Goal: Task Accomplishment & Management: Complete application form

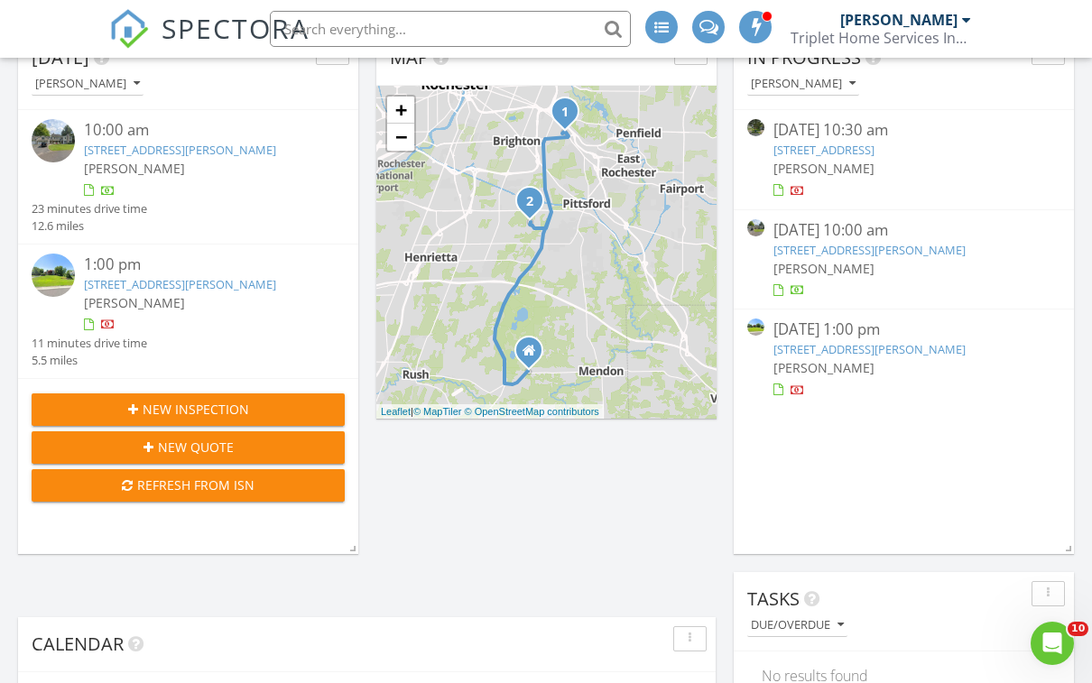
scroll to position [219, 0]
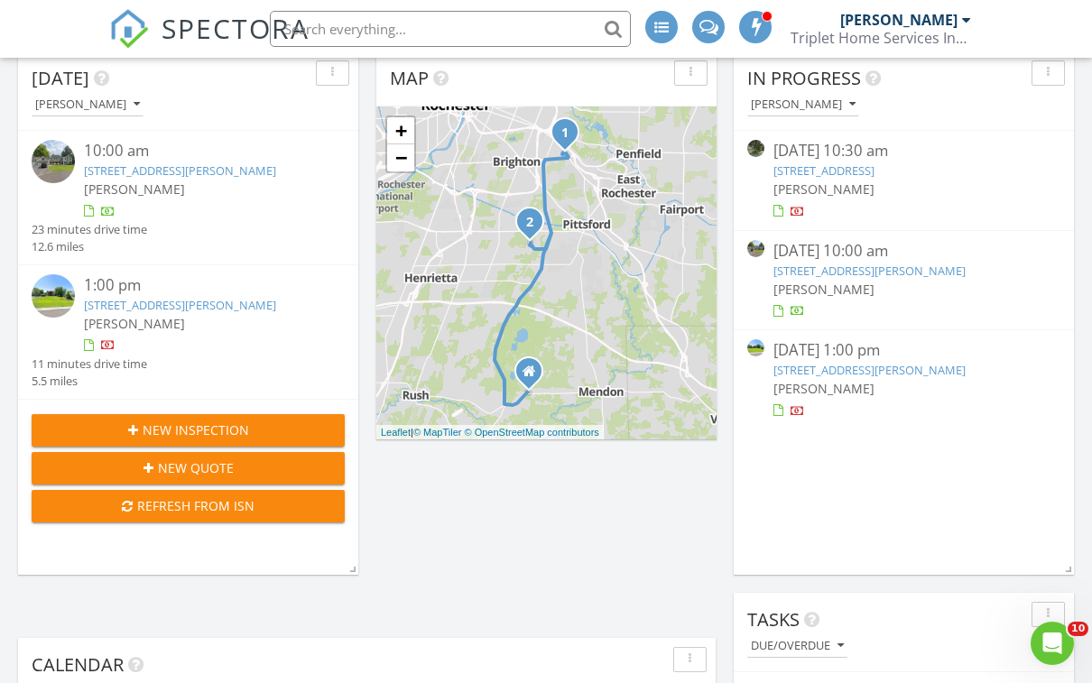
click at [863, 363] on link "47 Sutton Point, Pittsford, NY 14534" at bounding box center [869, 370] width 192 height 16
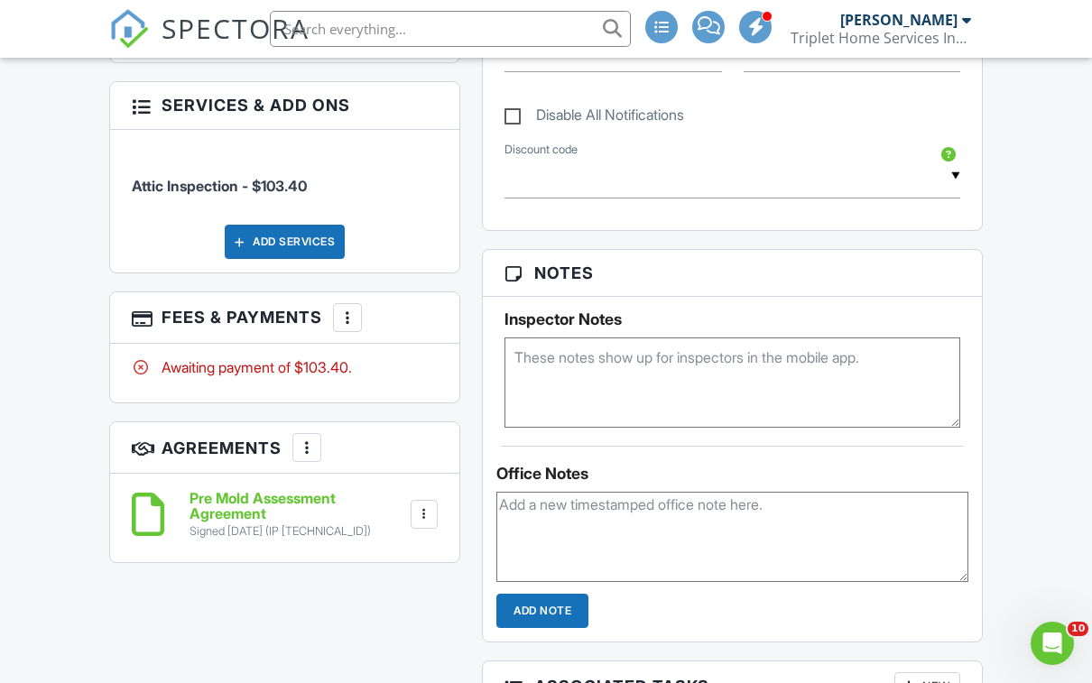
scroll to position [1036, 0]
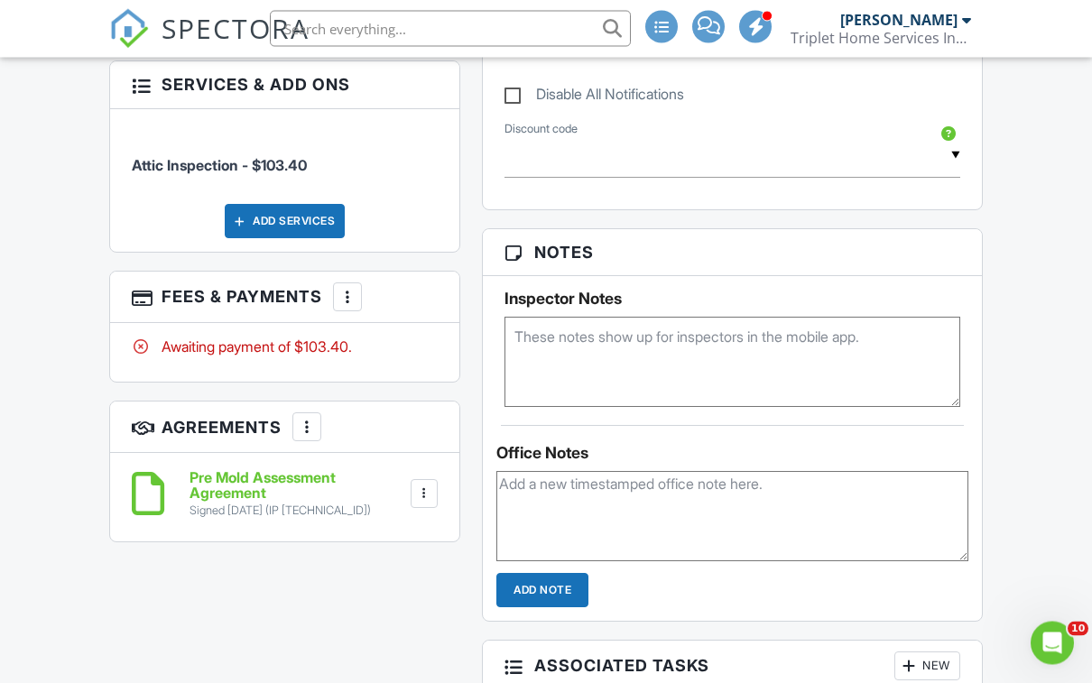
click at [352, 307] on div at bounding box center [347, 298] width 18 height 18
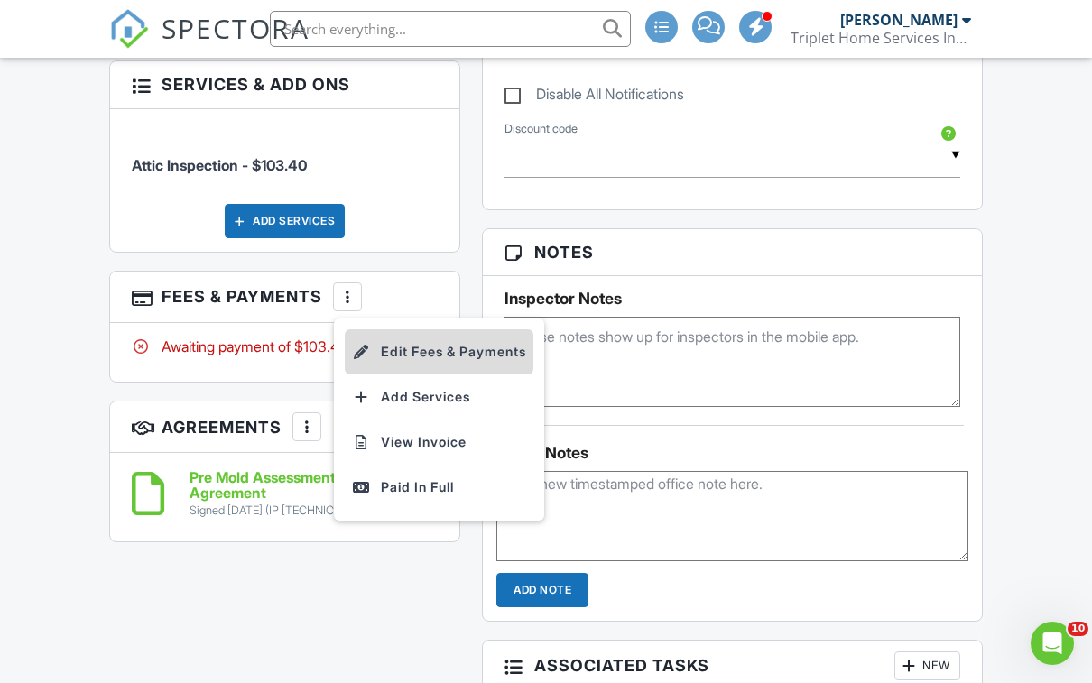
click at [494, 360] on li "Edit Fees & Payments" at bounding box center [439, 351] width 189 height 45
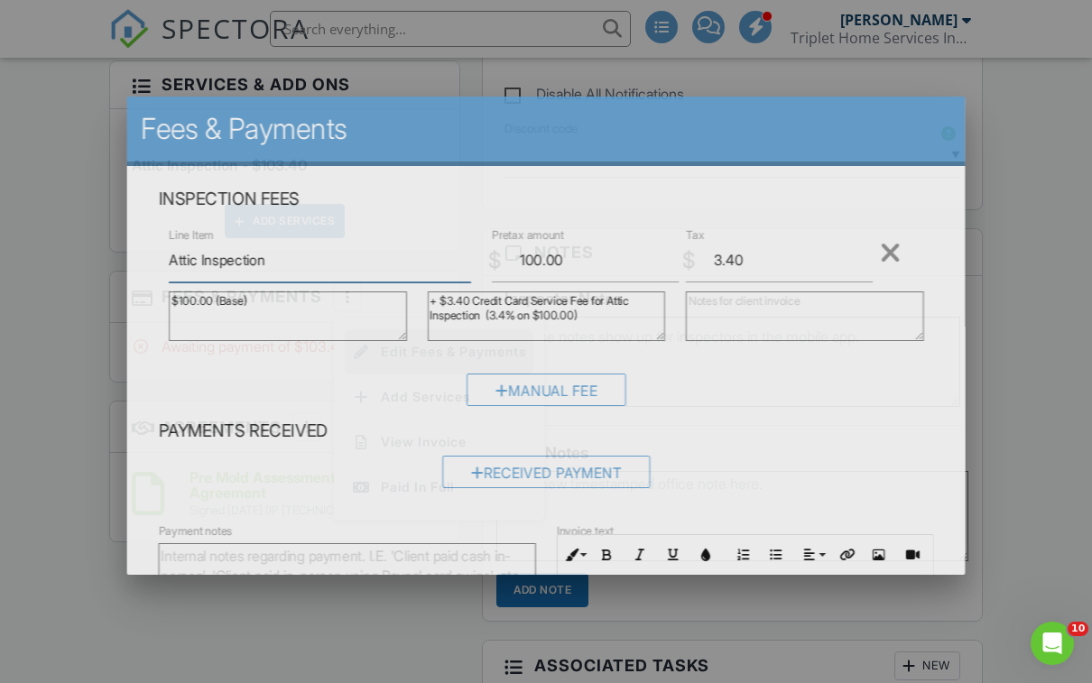
scroll to position [1036, 0]
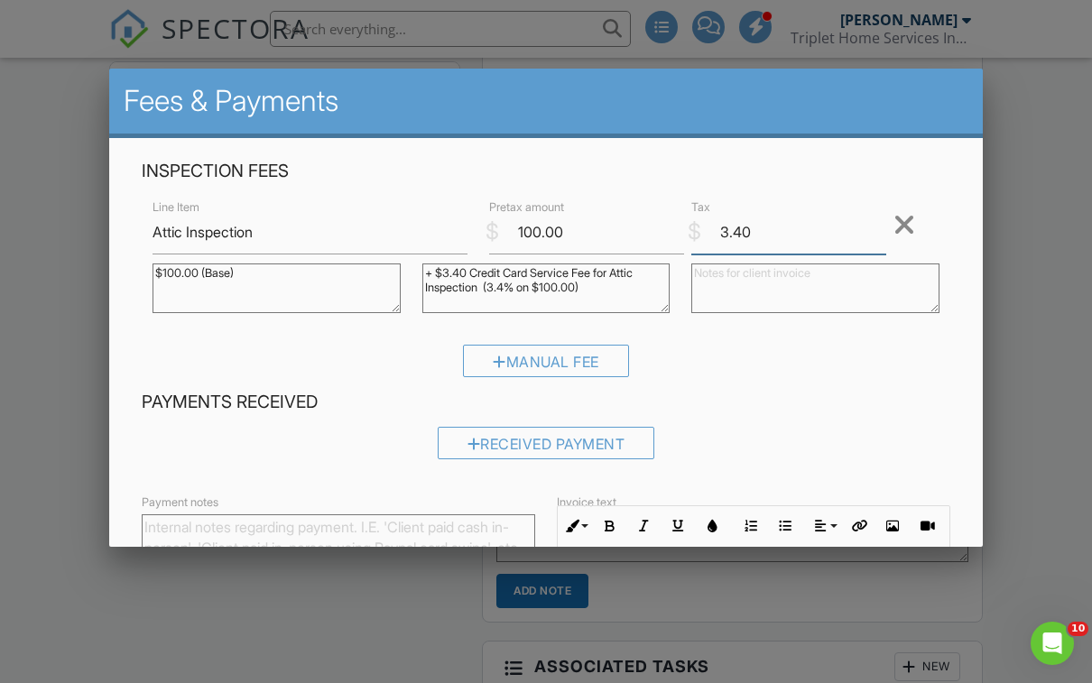
click at [781, 229] on input "3.40" at bounding box center [788, 232] width 195 height 44
type input "3"
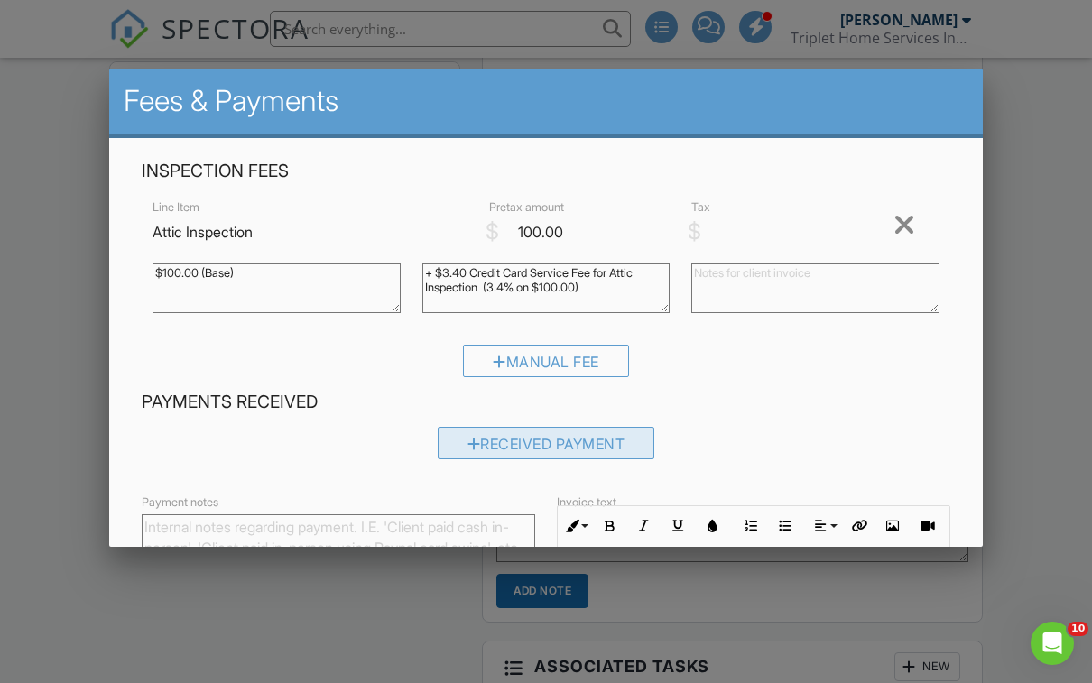
click at [602, 448] on div "Received Payment" at bounding box center [546, 443] width 217 height 32
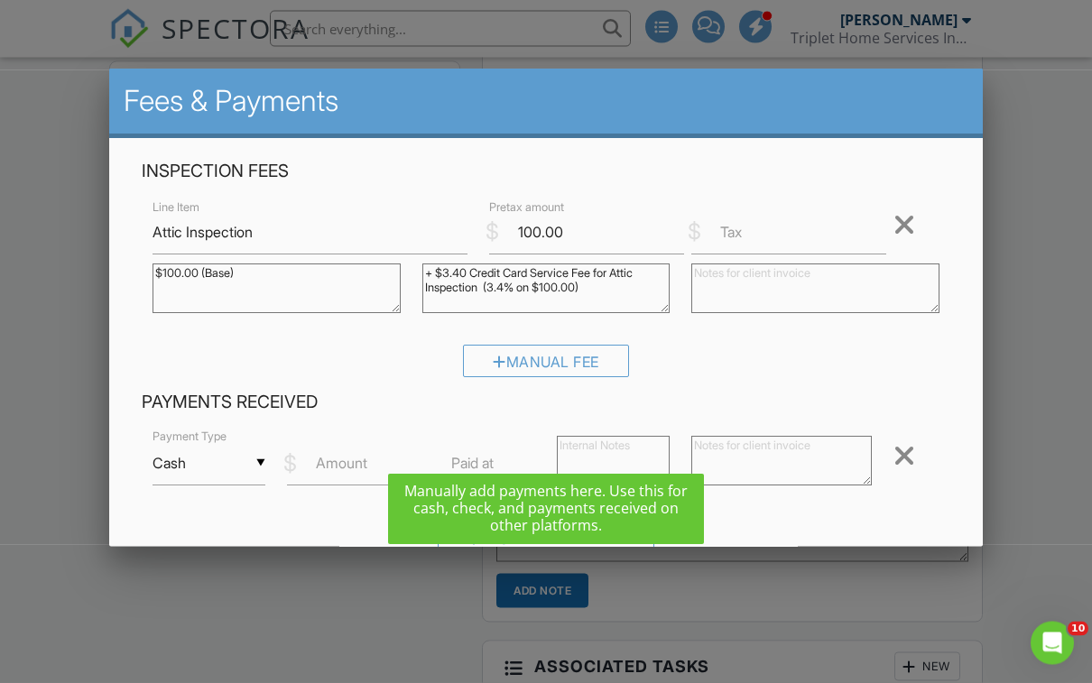
click at [238, 470] on input "Cash" at bounding box center [208, 463] width 113 height 44
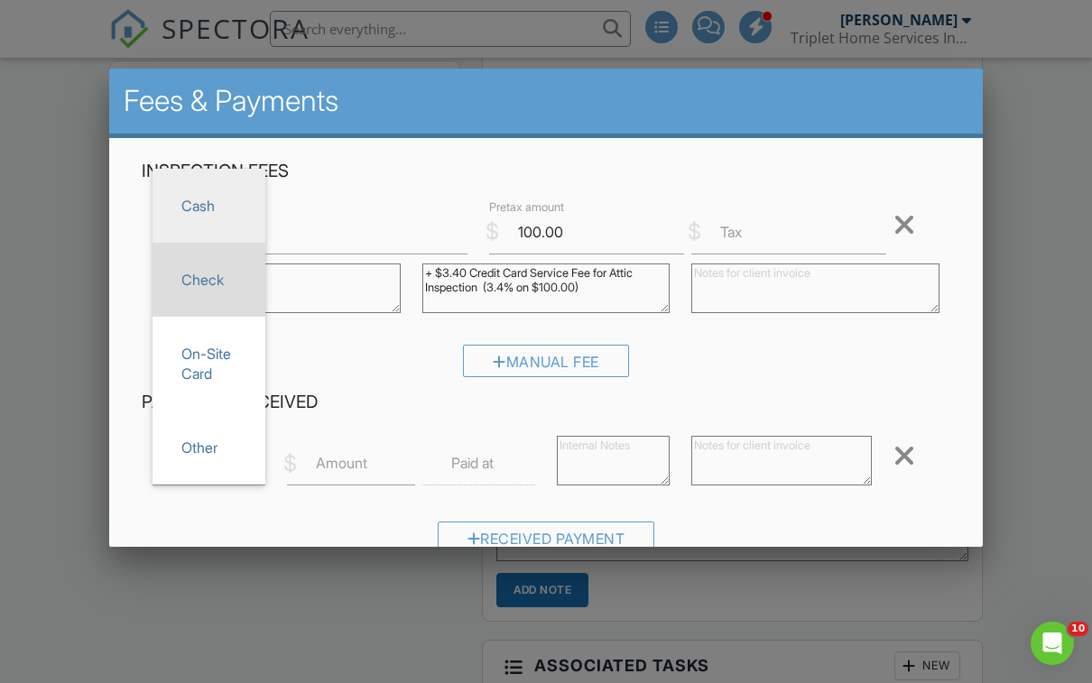
click at [211, 287] on span "Check" at bounding box center [209, 279] width 84 height 45
type input "Check"
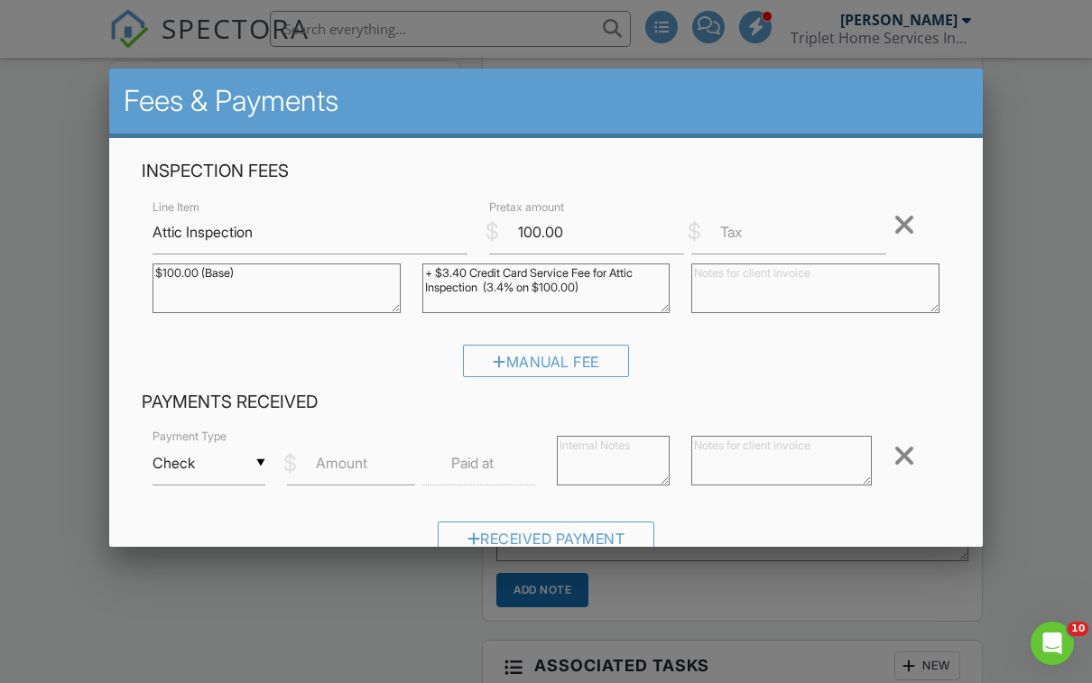
click at [363, 470] on label "Amount" at bounding box center [341, 463] width 51 height 20
click at [363, 470] on input "Amount" at bounding box center [350, 463] width 127 height 44
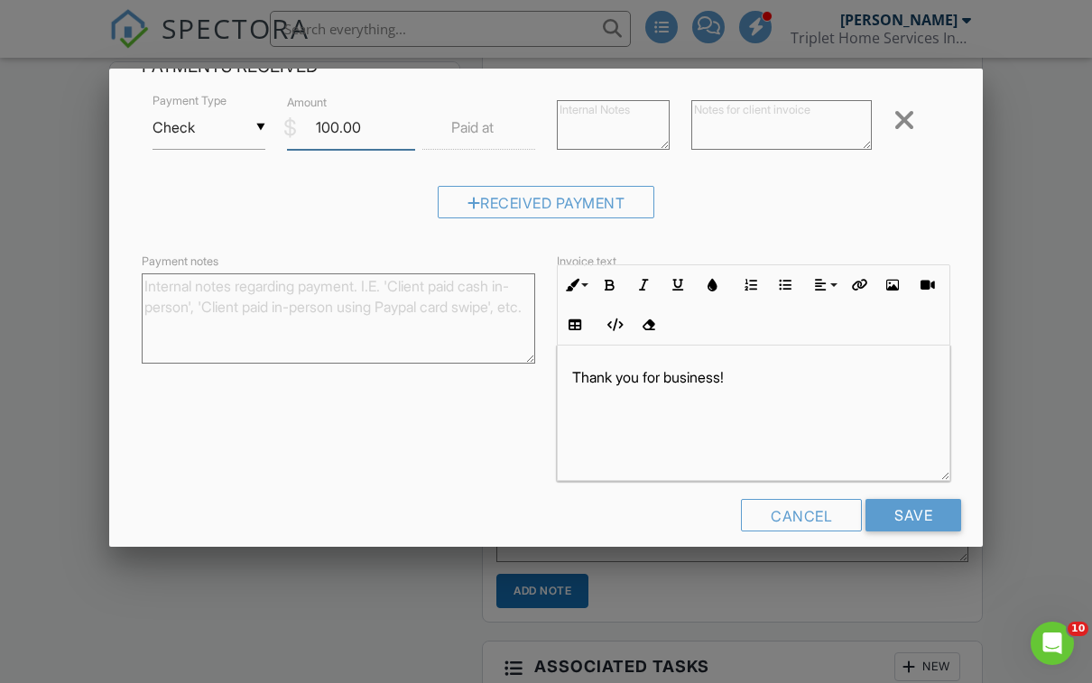
scroll to position [334, 0]
type input "100.00"
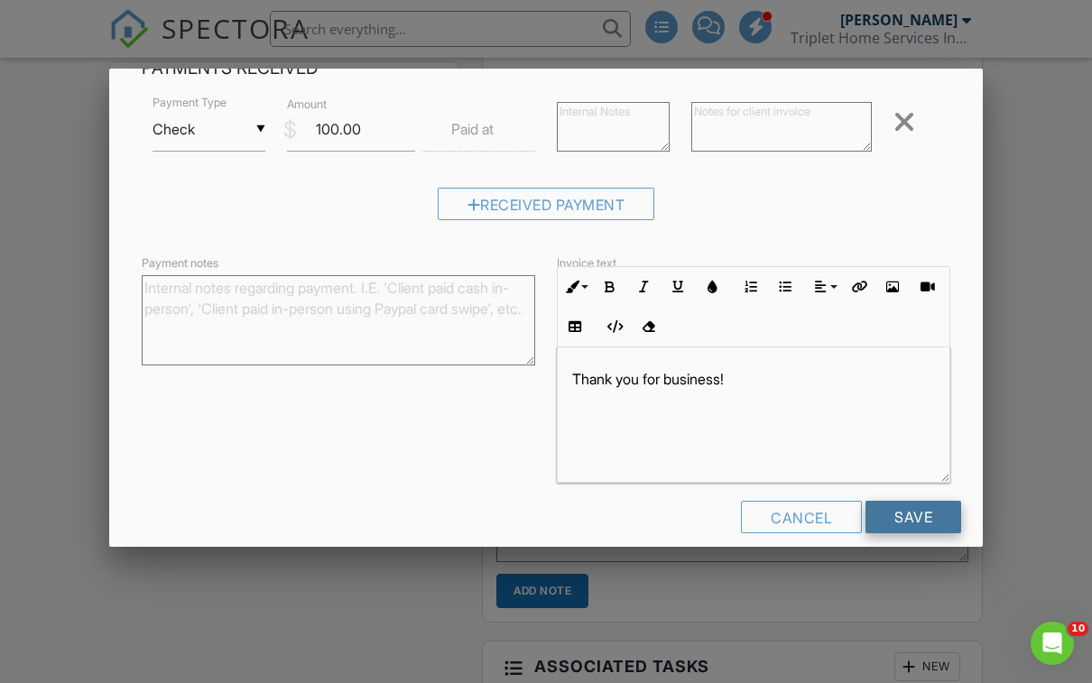
click at [921, 521] on input "Save" at bounding box center [913, 517] width 96 height 32
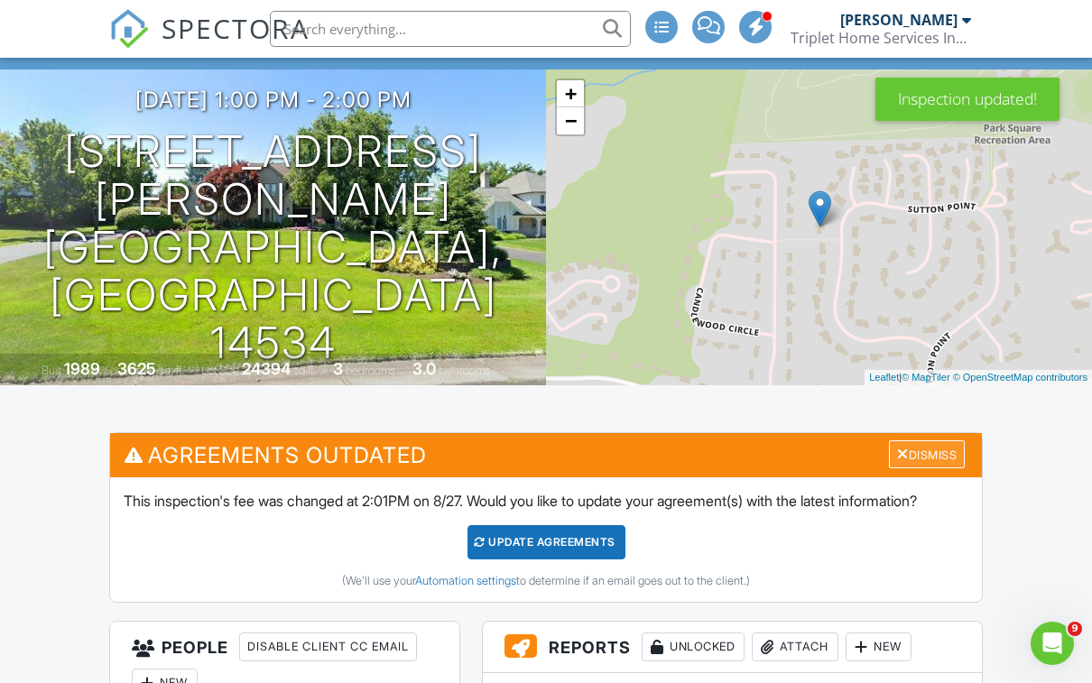
click at [938, 448] on div "Dismiss" at bounding box center [927, 454] width 76 height 28
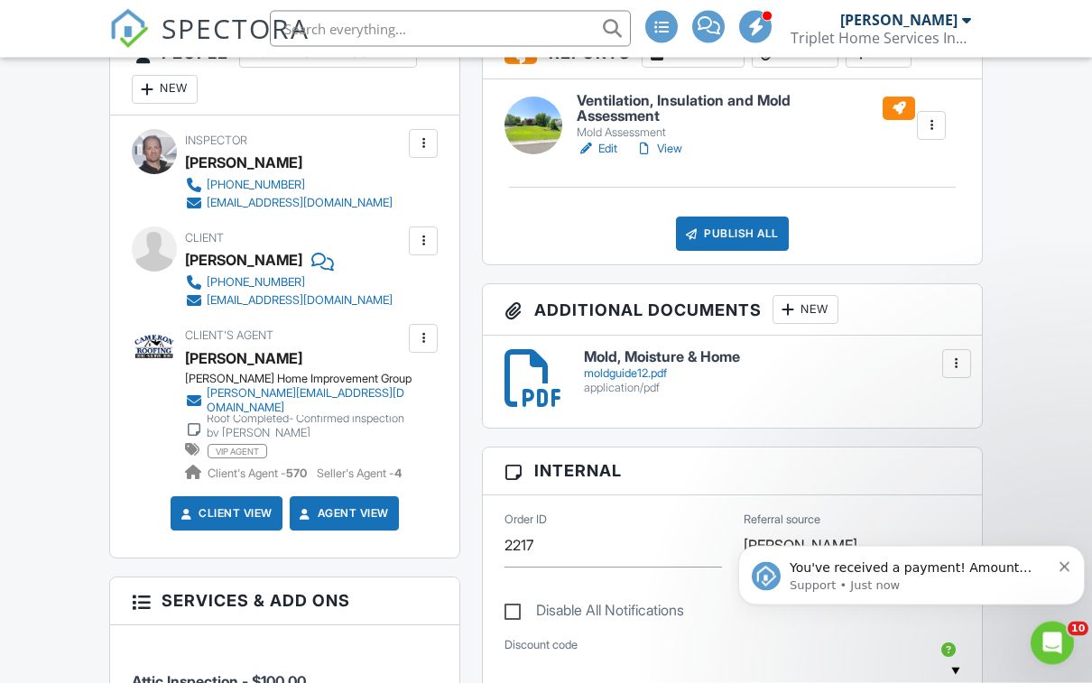
scroll to position [522, 0]
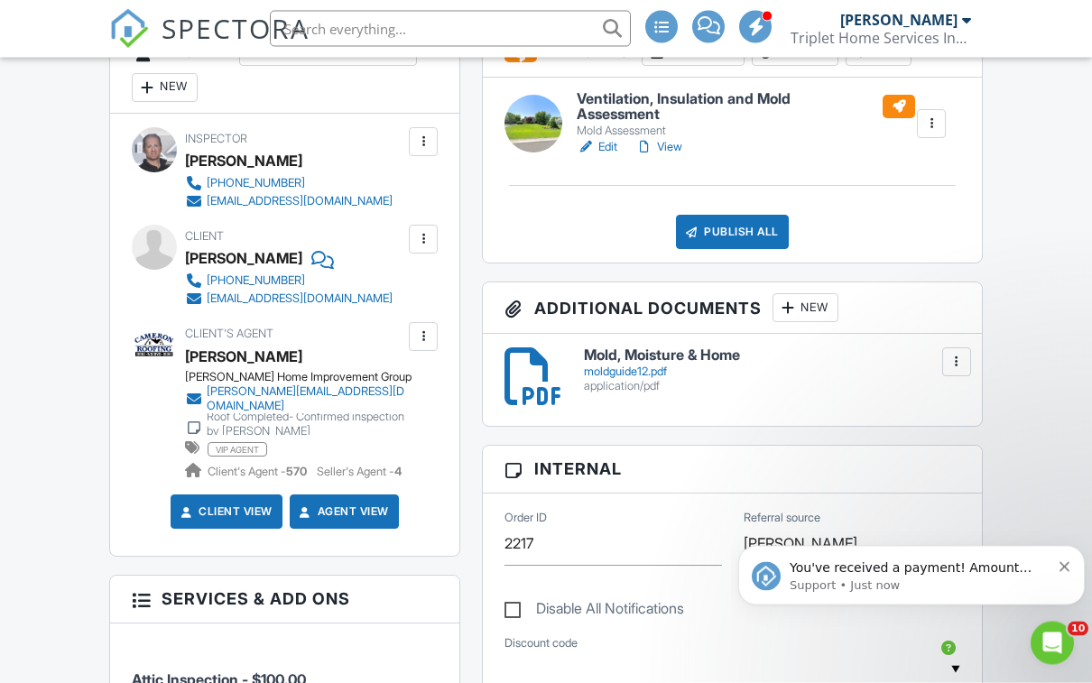
click at [992, 577] on p "Support • Just now" at bounding box center [920, 585] width 261 height 16
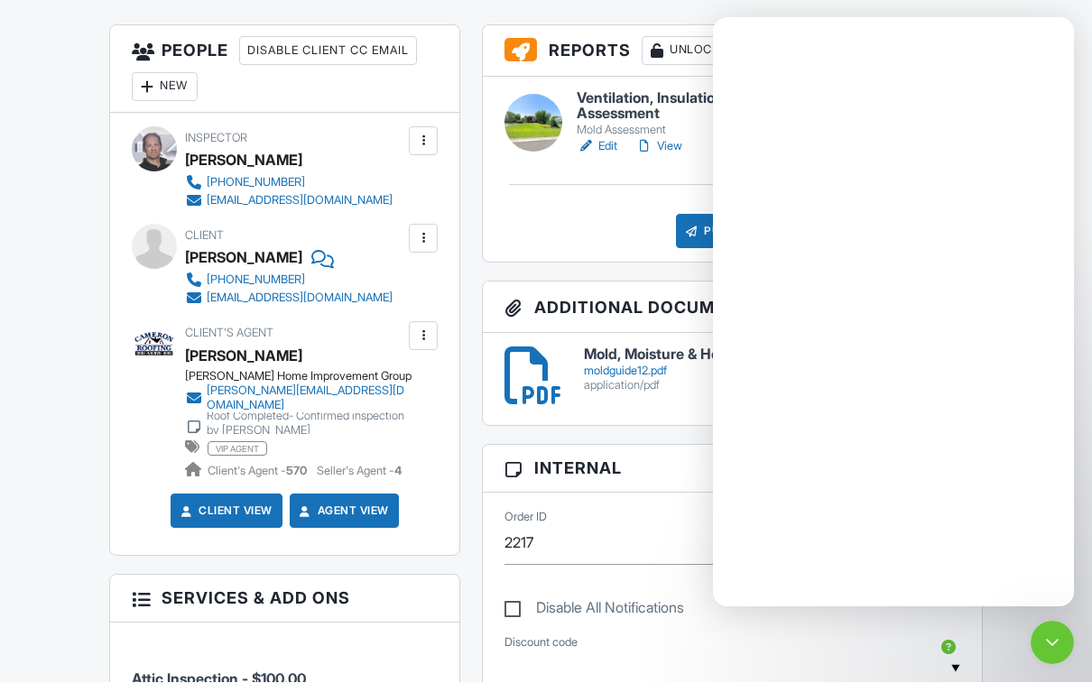
scroll to position [0, 0]
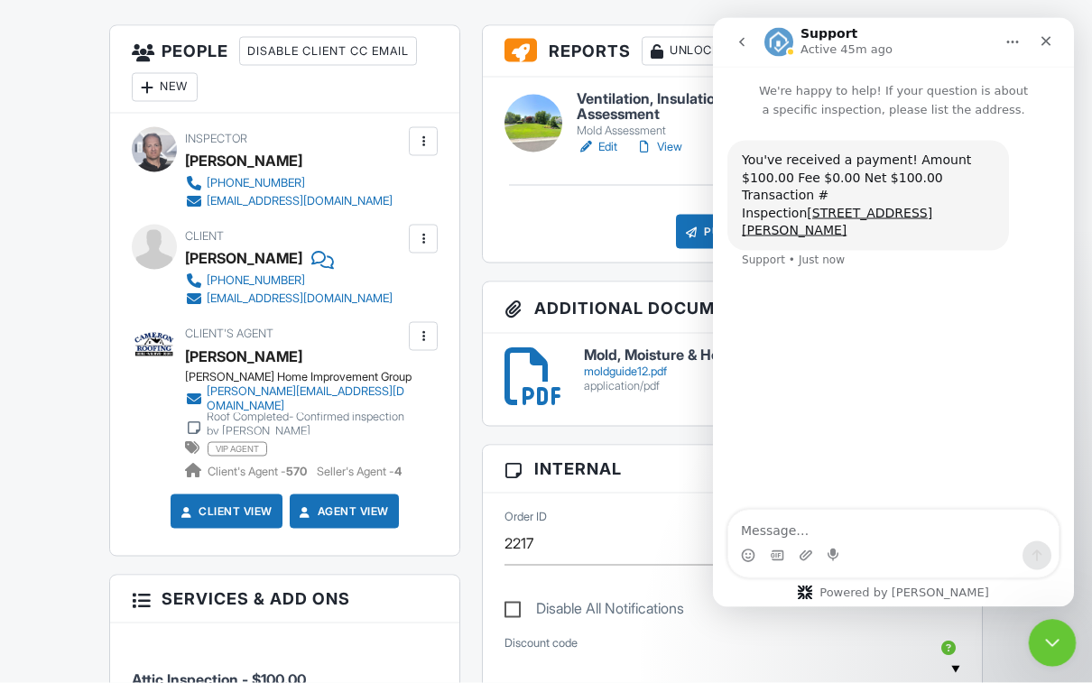
click at [1049, 631] on icon "Close Intercom Messenger" at bounding box center [1050, 641] width 22 height 22
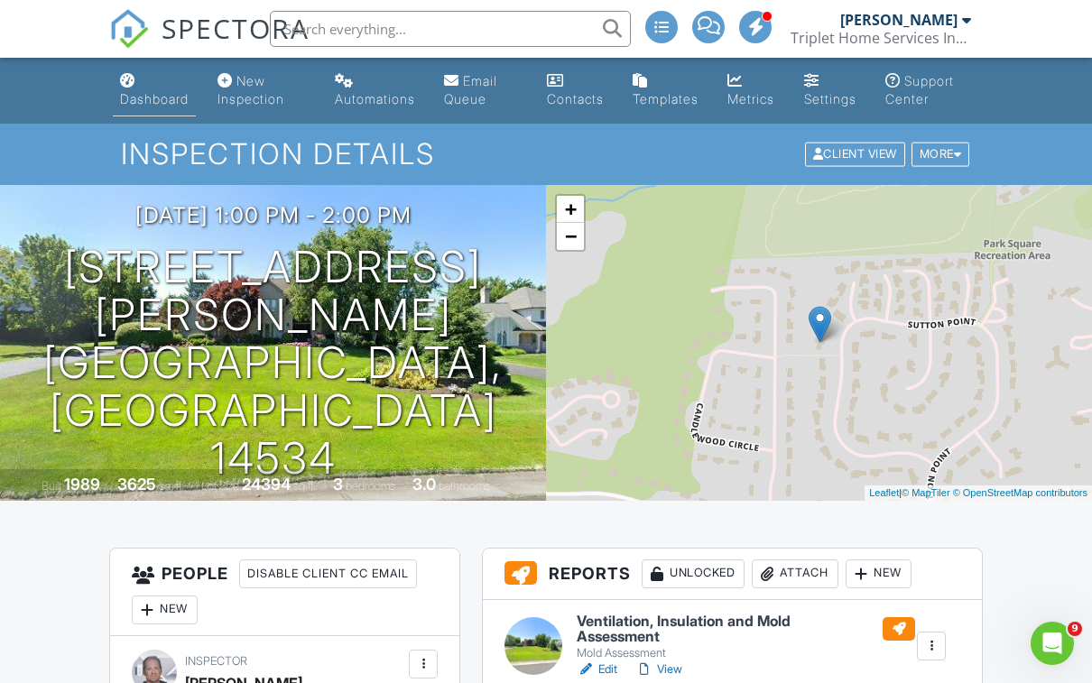
click at [162, 88] on link "Dashboard" at bounding box center [154, 90] width 83 height 51
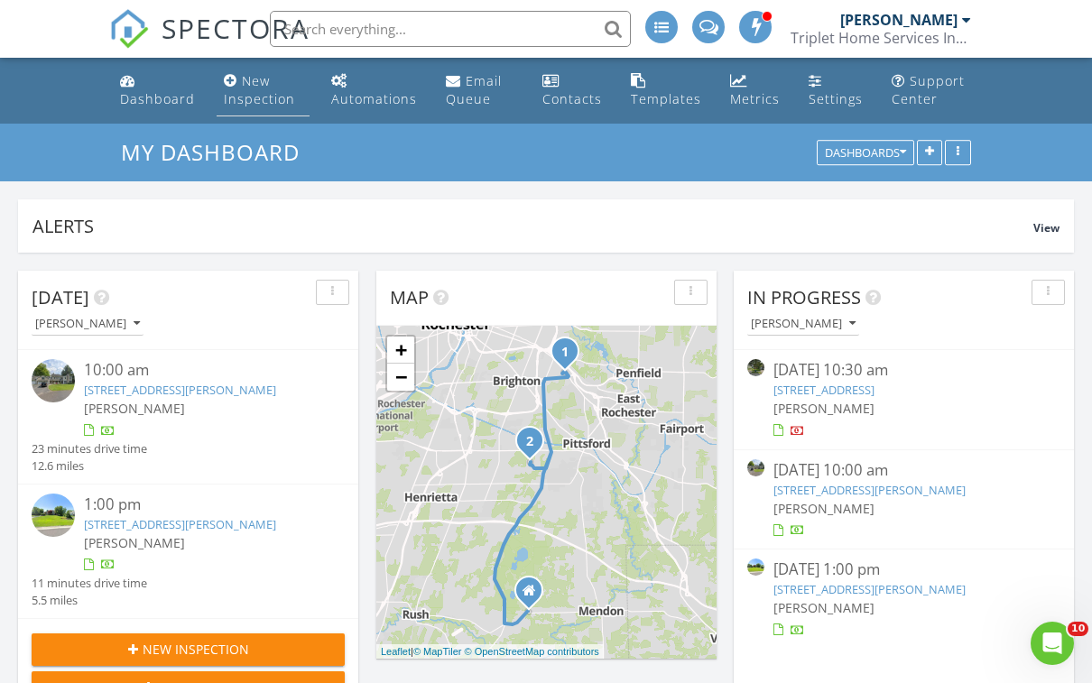
click at [270, 87] on link "New Inspection" at bounding box center [263, 90] width 93 height 51
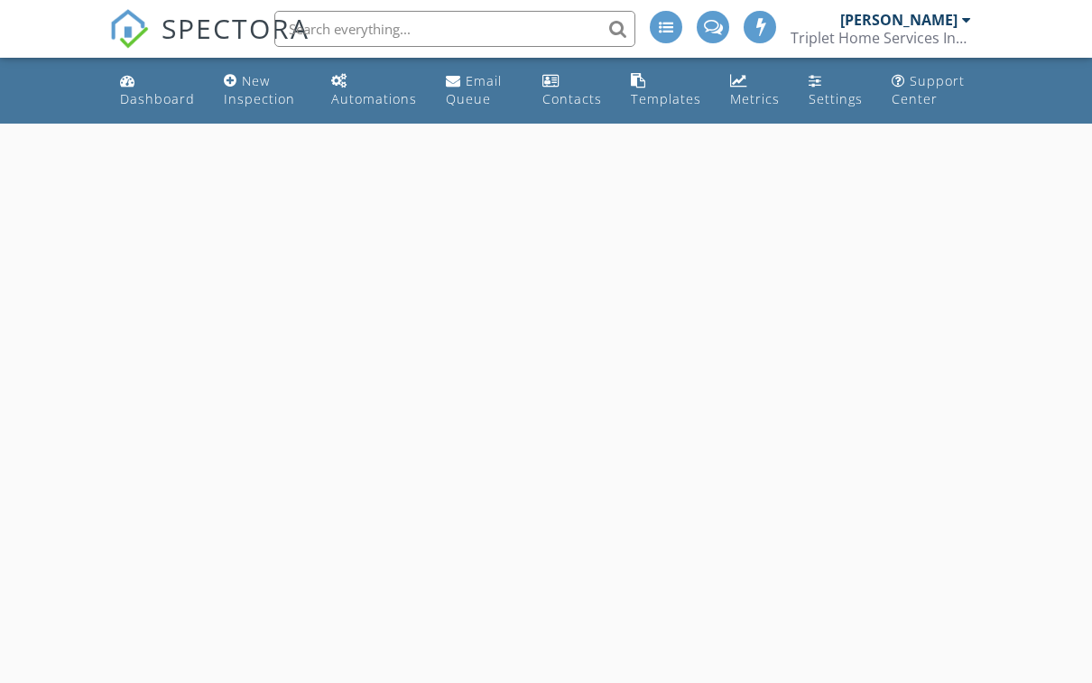
select select "7"
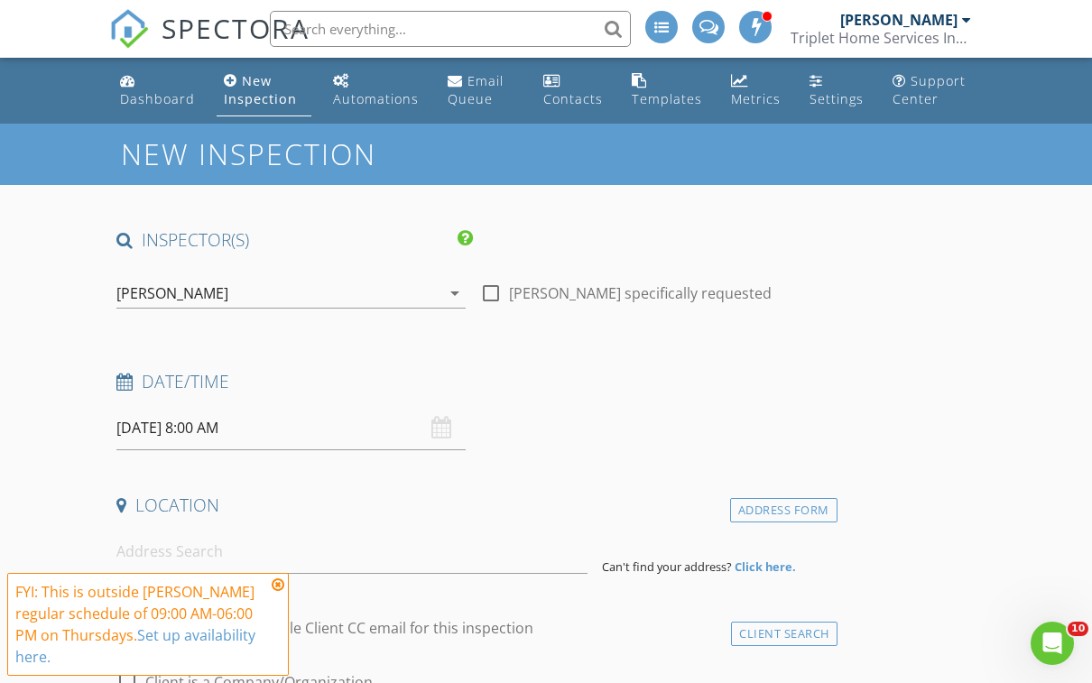
click at [356, 433] on input "[DATE] 8:00 AM" at bounding box center [290, 428] width 349 height 44
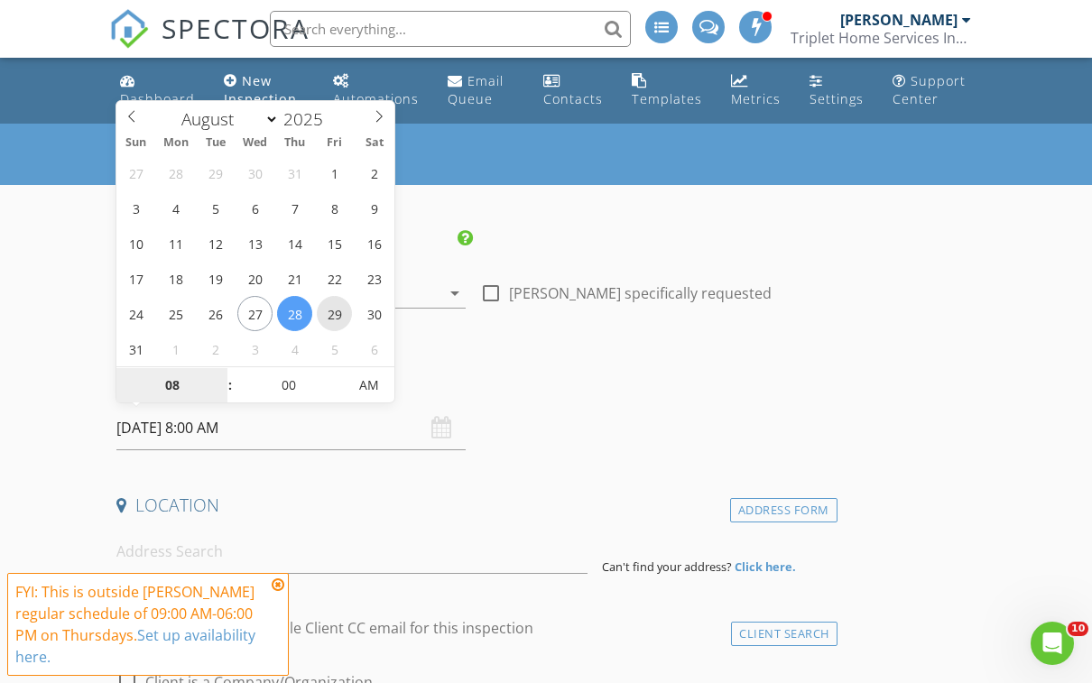
type input "[DATE] 8:00 AM"
type input "07"
type input "[DATE] 7:00 AM"
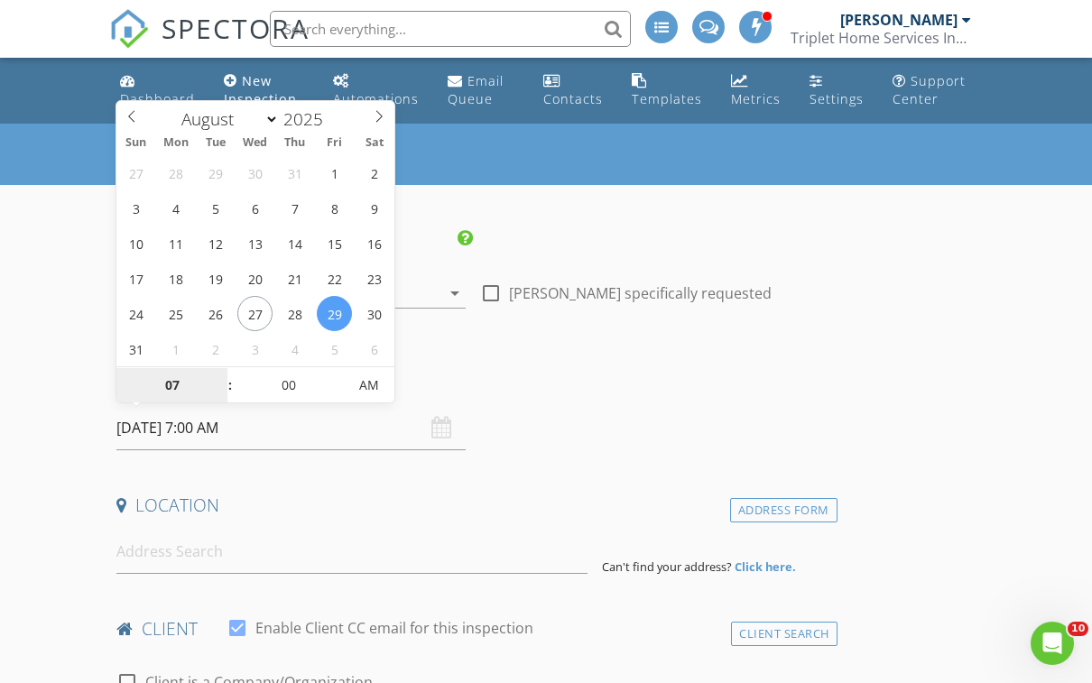
type input "08"
type input "[DATE] 8:00 AM"
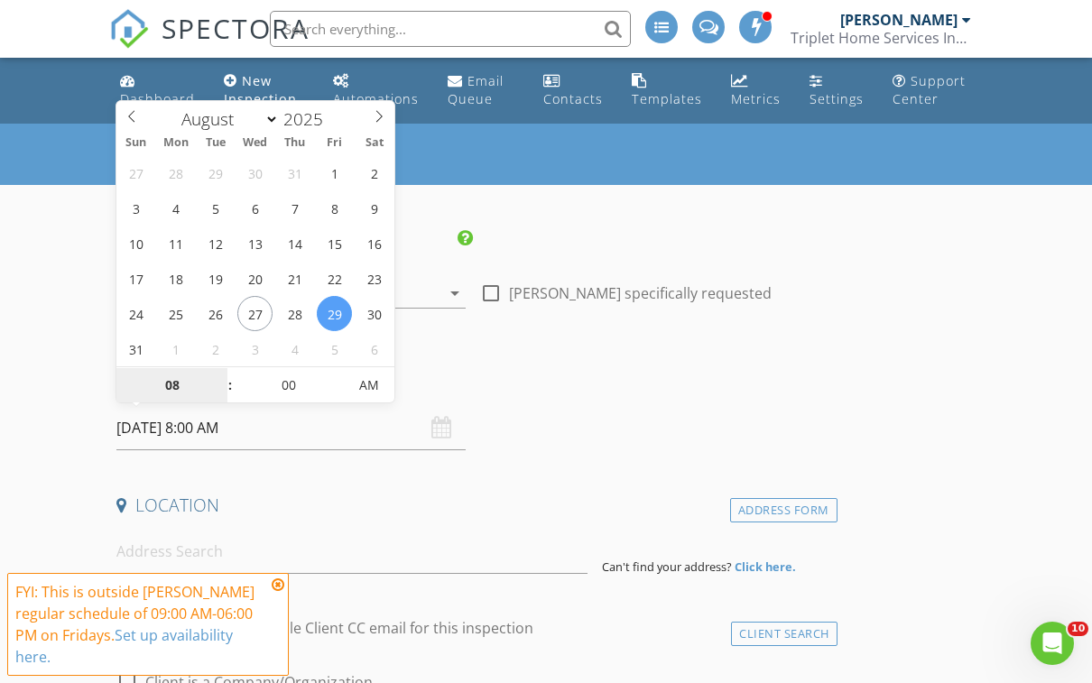
type input "09"
type input "[DATE] 9:00 AM"
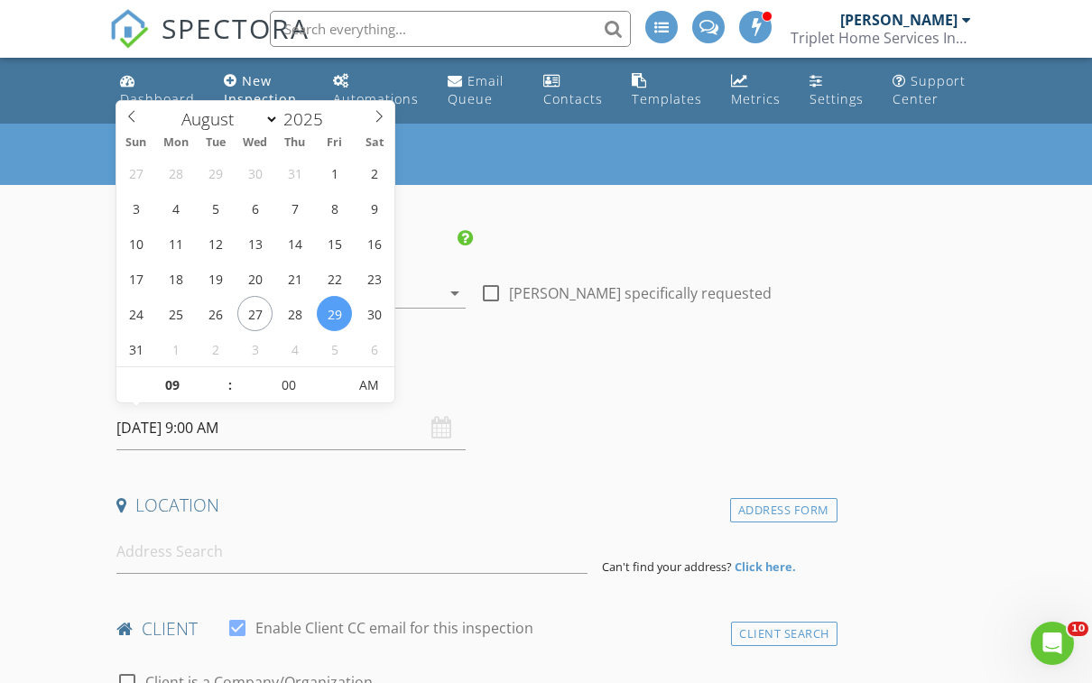
click at [808, 383] on h4 "Date/Time" at bounding box center [473, 381] width 714 height 23
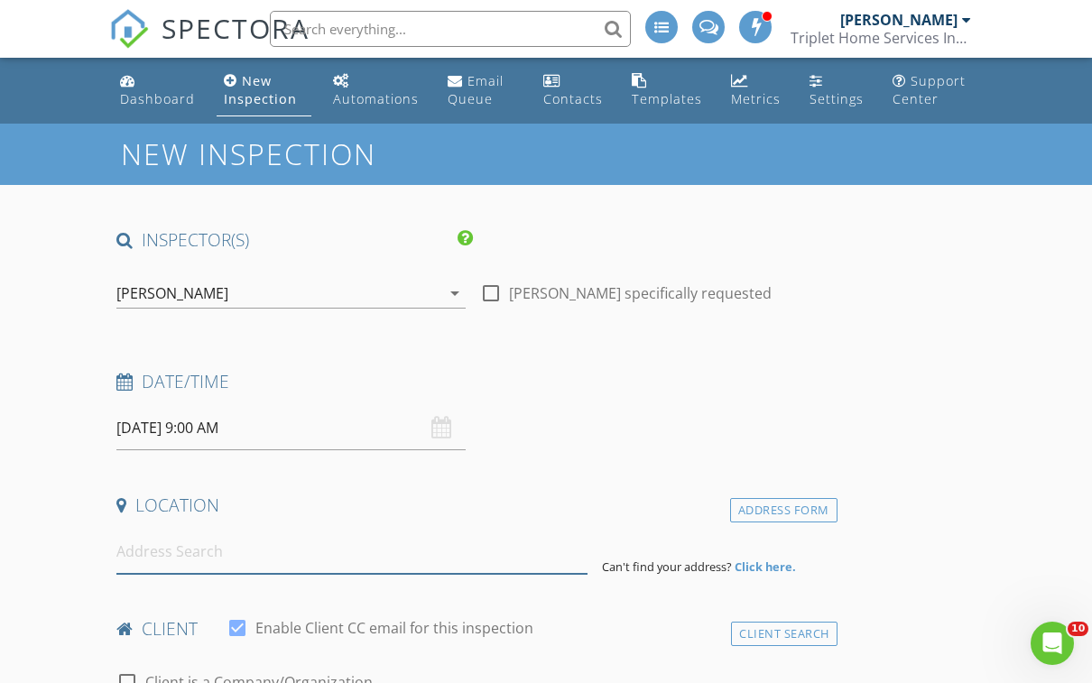
click at [392, 568] on input at bounding box center [351, 552] width 471 height 44
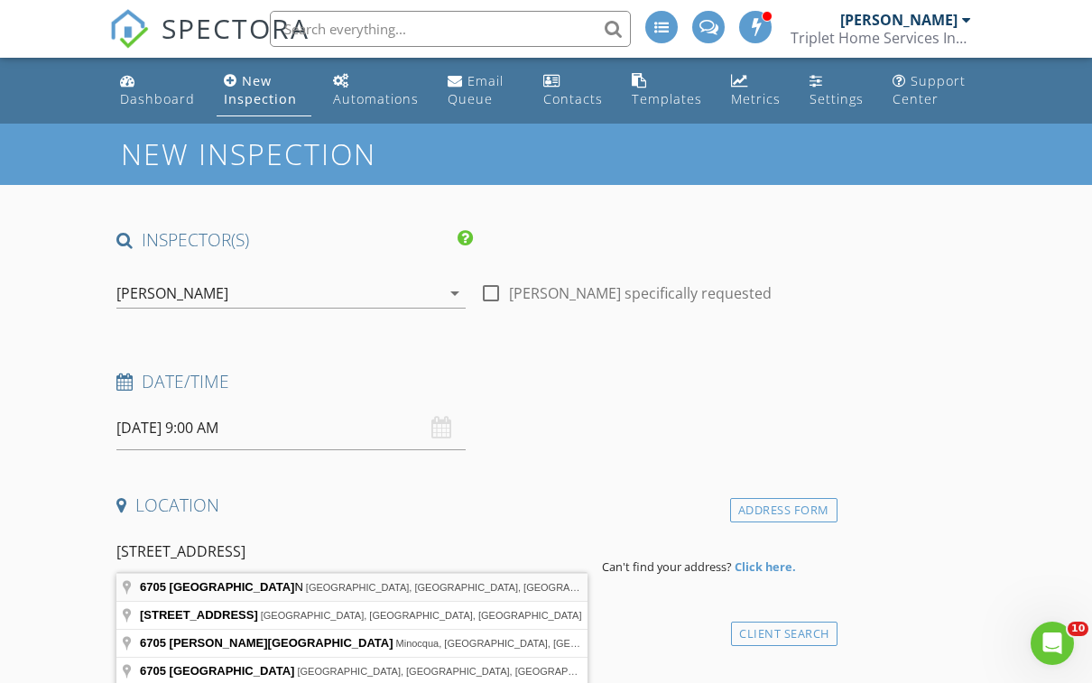
type input "[STREET_ADDRESS]"
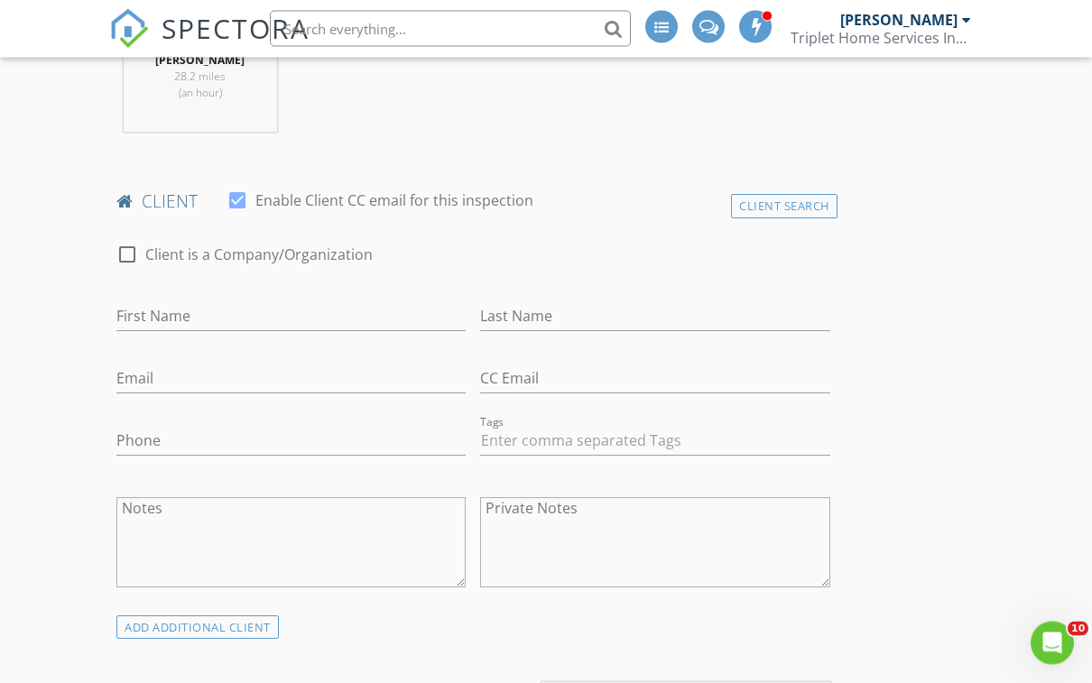
scroll to position [797, 0]
click at [411, 325] on input "First Name" at bounding box center [290, 316] width 349 height 30
type input "[PERSON_NAME]"
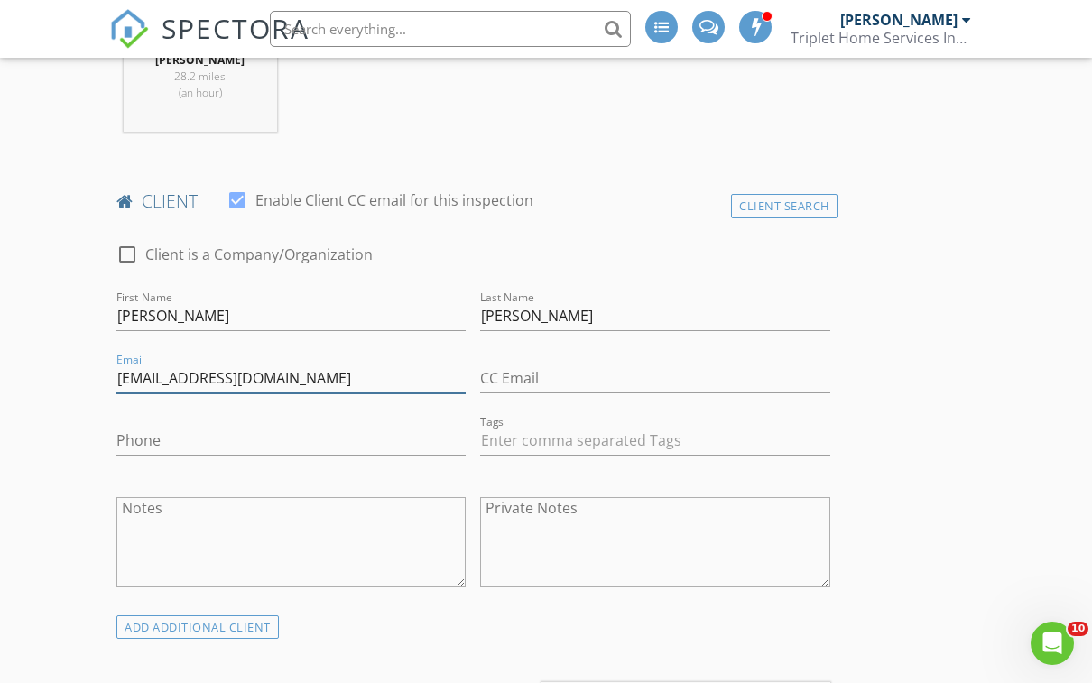
type input "[EMAIL_ADDRESS][DOMAIN_NAME]"
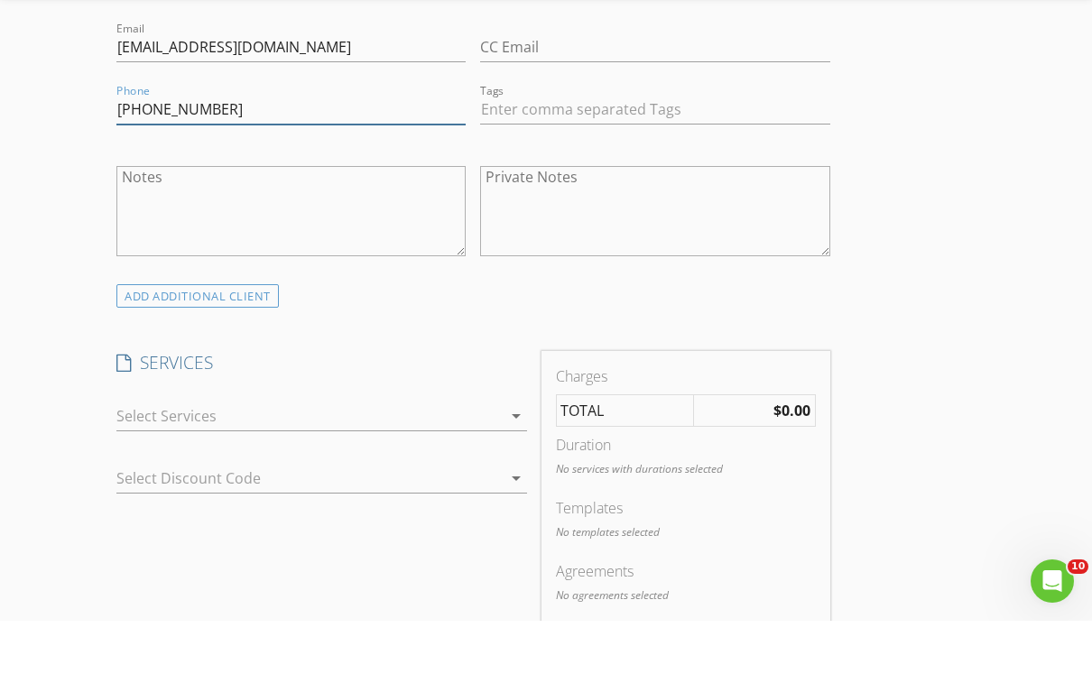
scroll to position [1102, 0]
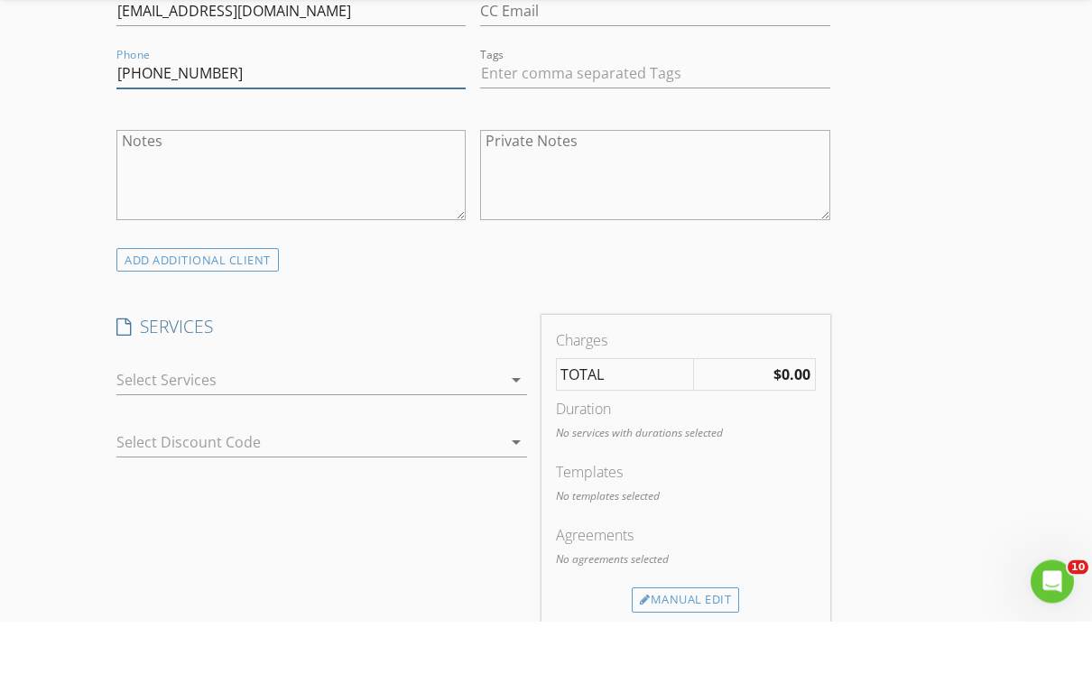
type input "[PHONE_NUMBER]"
click at [485, 428] on div at bounding box center [308, 442] width 385 height 29
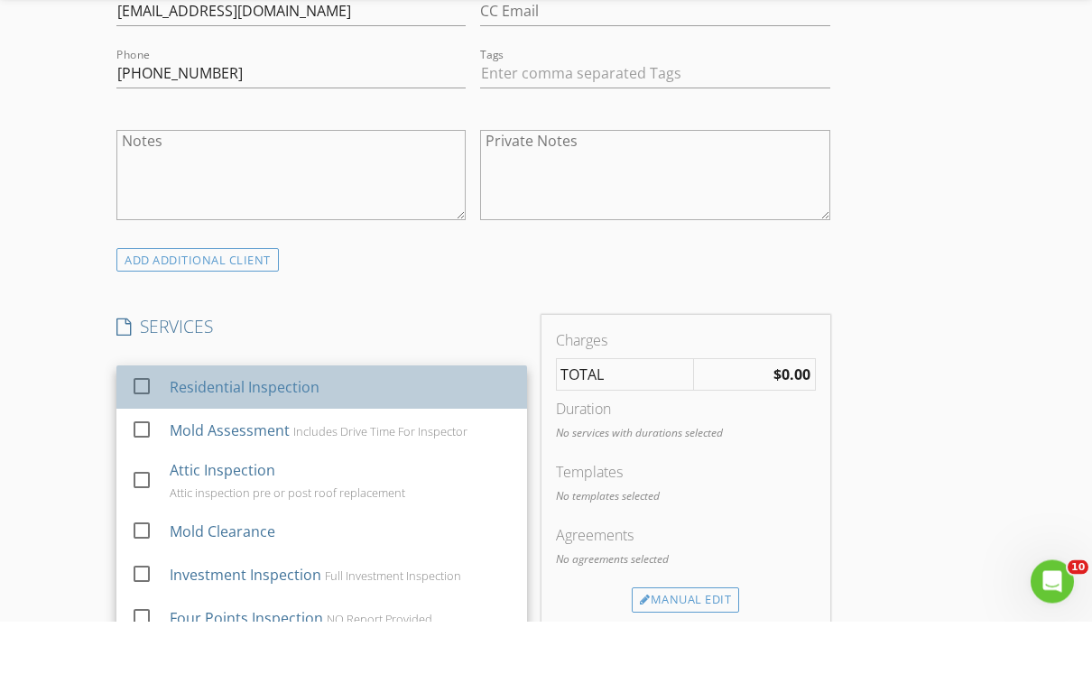
scroll to position [1164, 0]
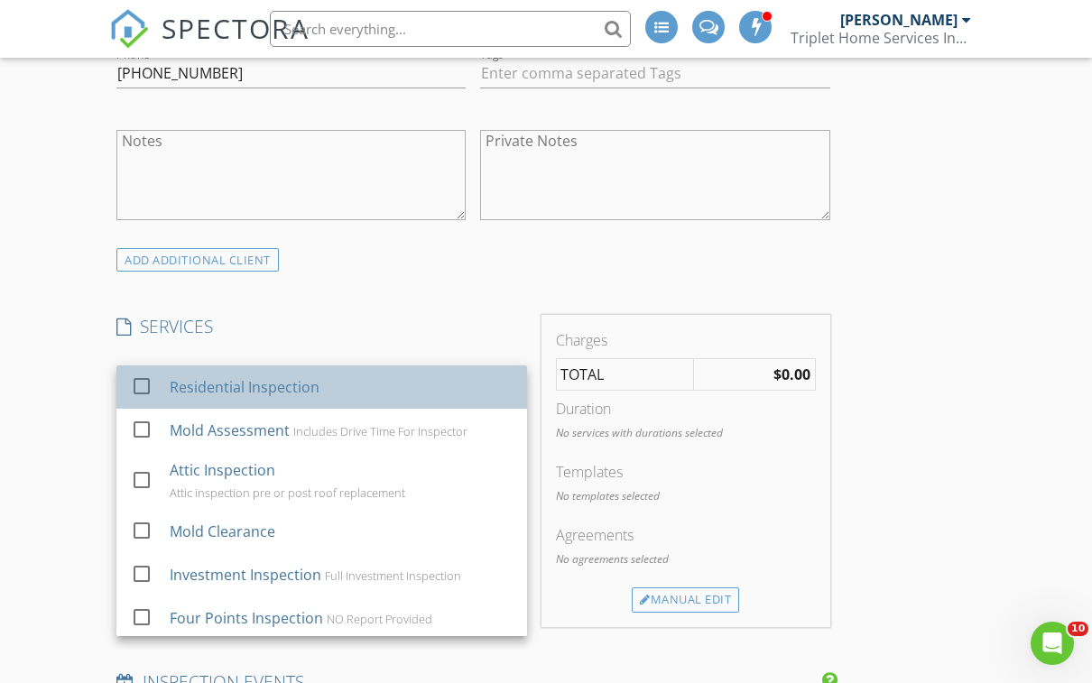
click at [454, 388] on div "Residential Inspection" at bounding box center [341, 387] width 343 height 36
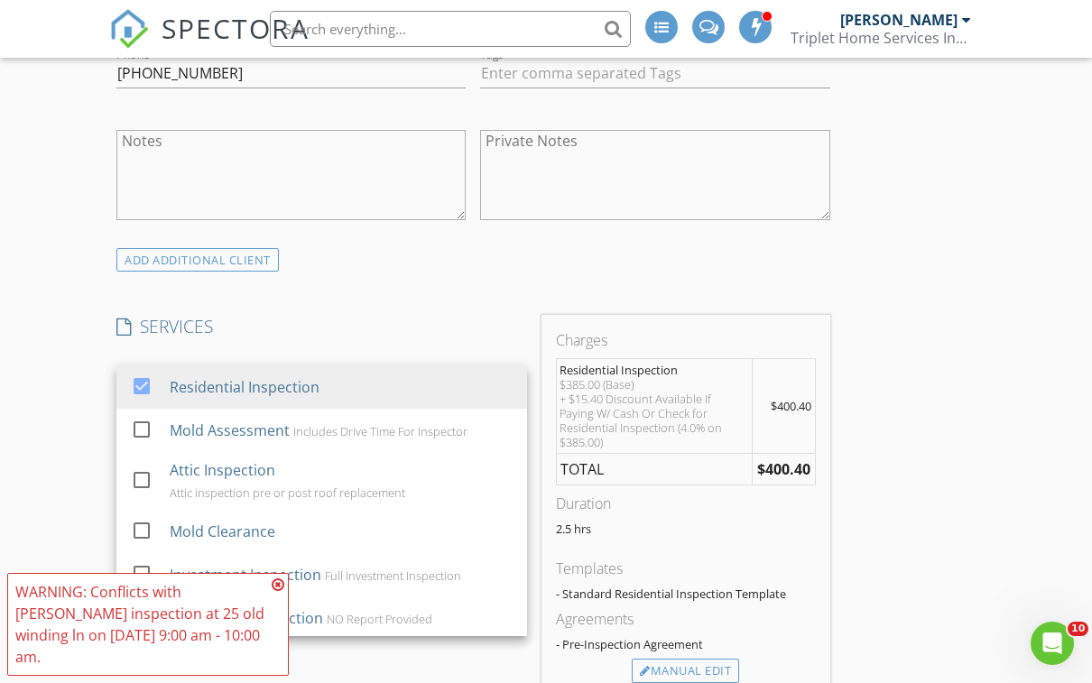
click at [956, 452] on div "INSPECTOR(S) check_box Jason Lyle PRIMARY Jason Lyle arrow_drop_down check_box_…" at bounding box center [545, 671] width 873 height 3215
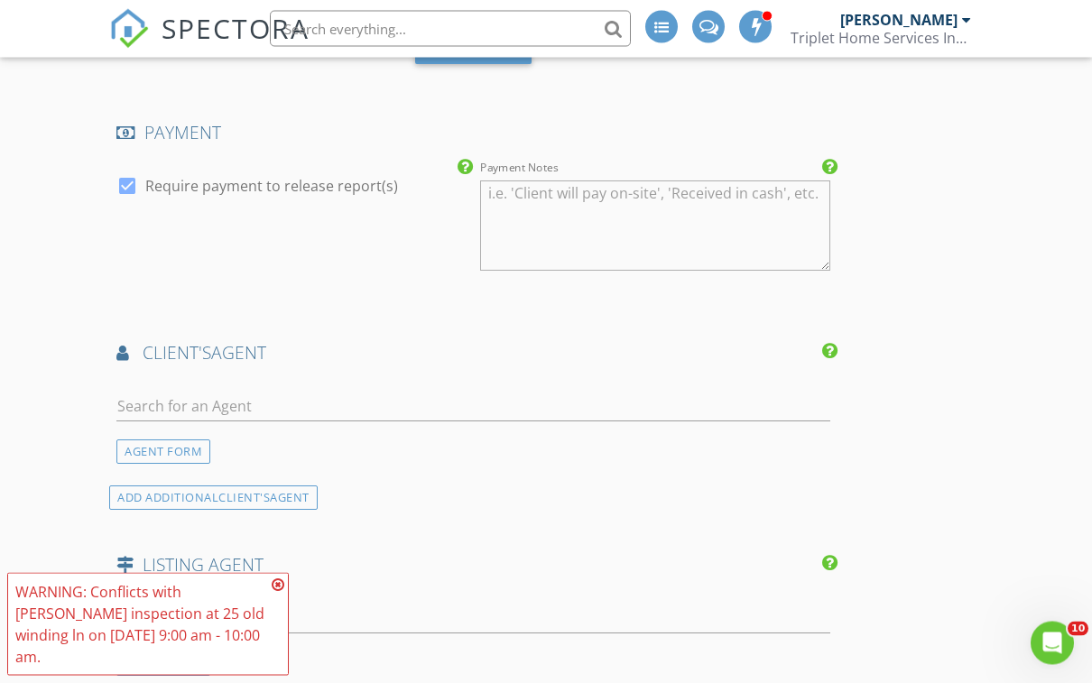
scroll to position [1910, 0]
click at [791, 415] on input "text" at bounding box center [473, 407] width 714 height 30
type input "grant"
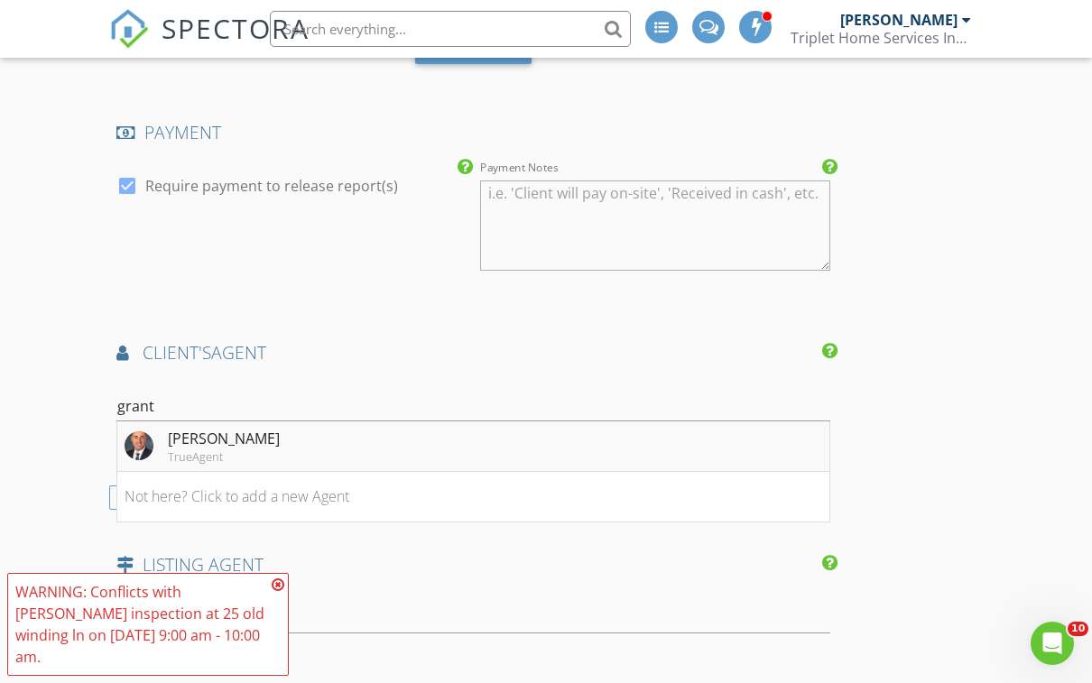
click at [568, 444] on li "Grant Pettrone TrueAgent" at bounding box center [473, 446] width 712 height 51
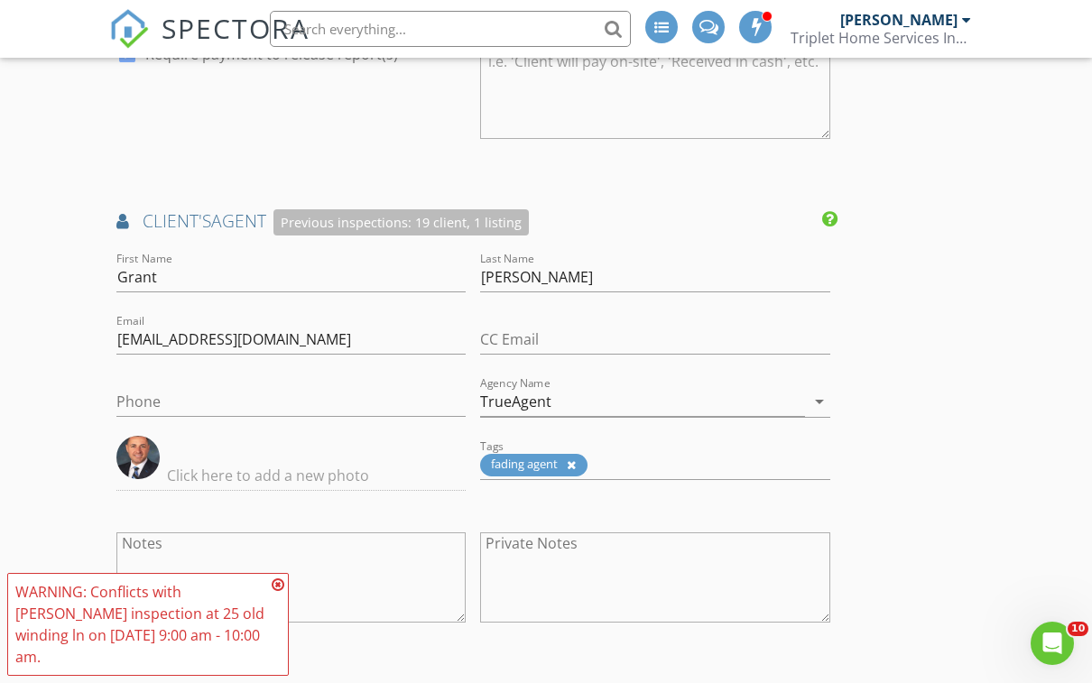
scroll to position [2041, 0]
click at [649, 397] on input "TrueAgent" at bounding box center [642, 403] width 324 height 30
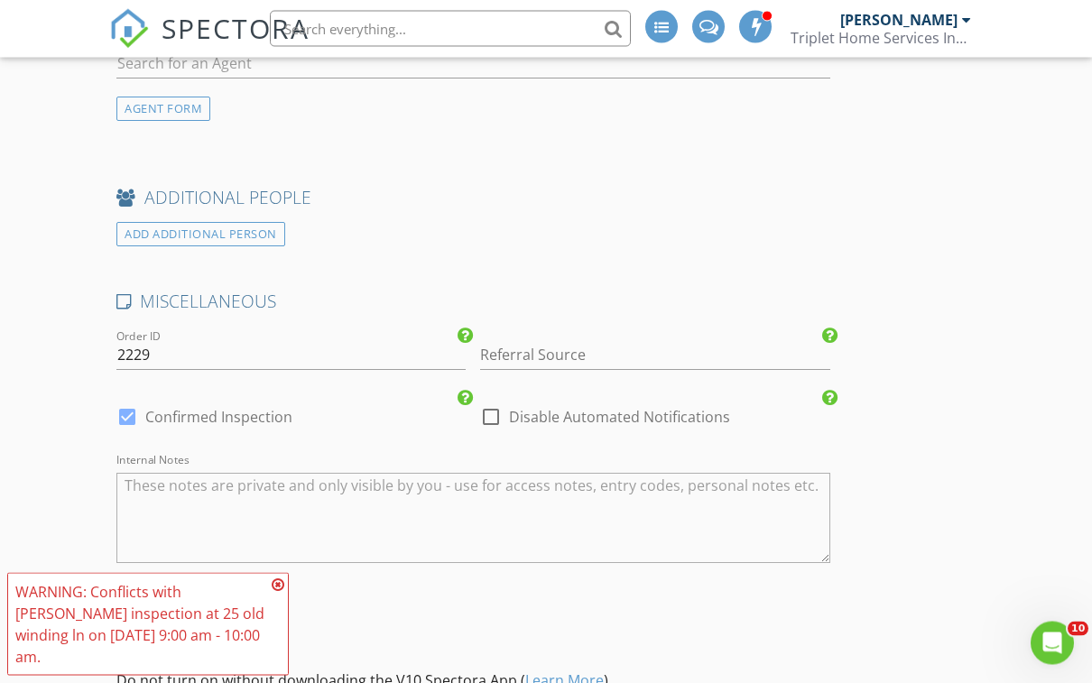
scroll to position [2809, 0]
click at [622, 347] on input "Referral Source" at bounding box center [654, 355] width 349 height 30
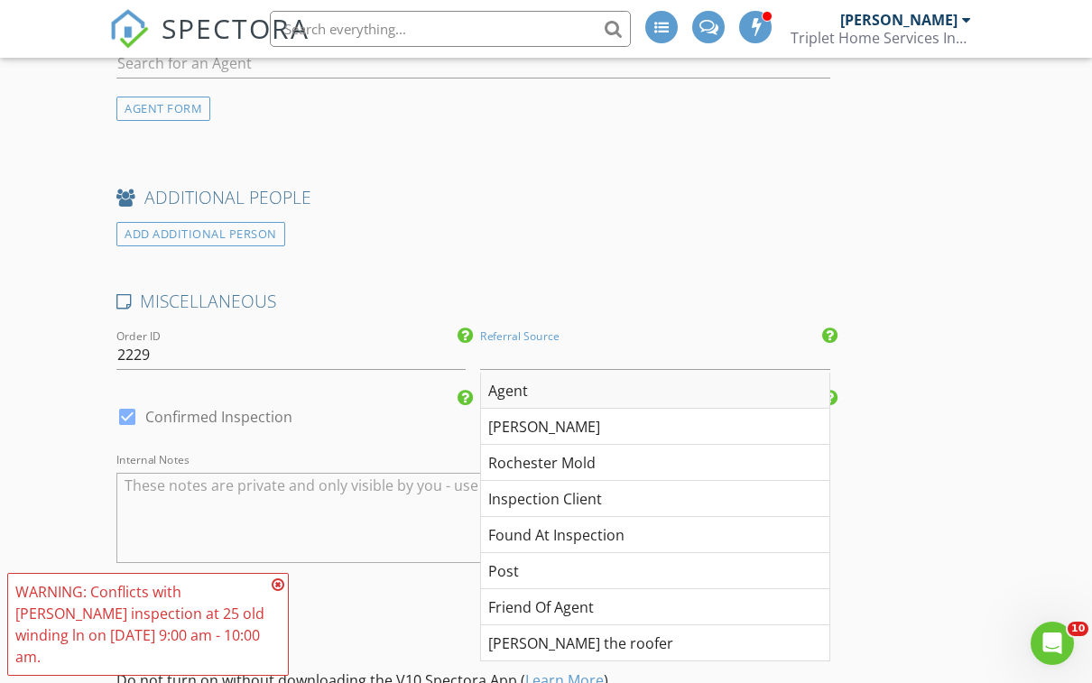
click at [614, 383] on div "Agent" at bounding box center [654, 391] width 347 height 36
type input "Agent"
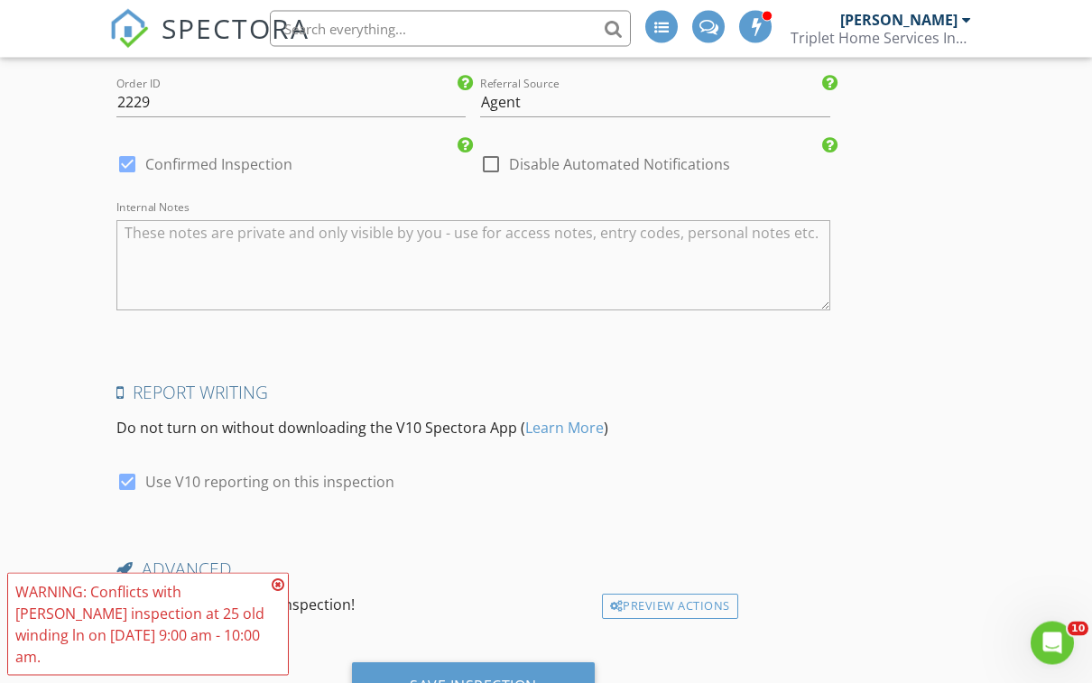
scroll to position [3137, 0]
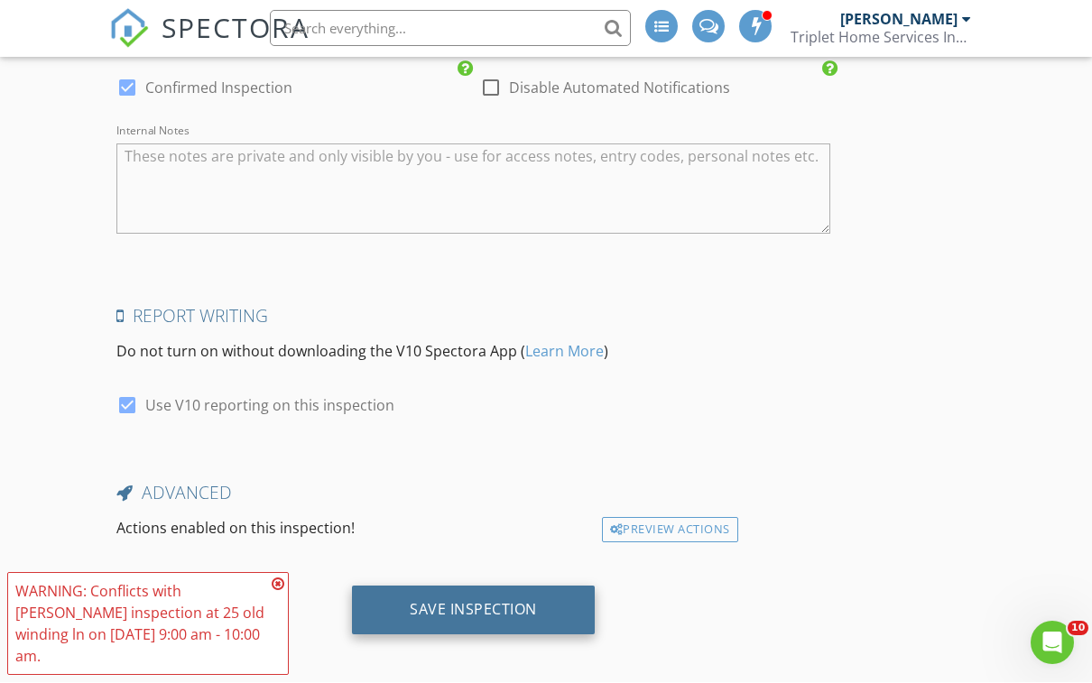
click at [533, 601] on div "Save Inspection" at bounding box center [473, 610] width 127 height 18
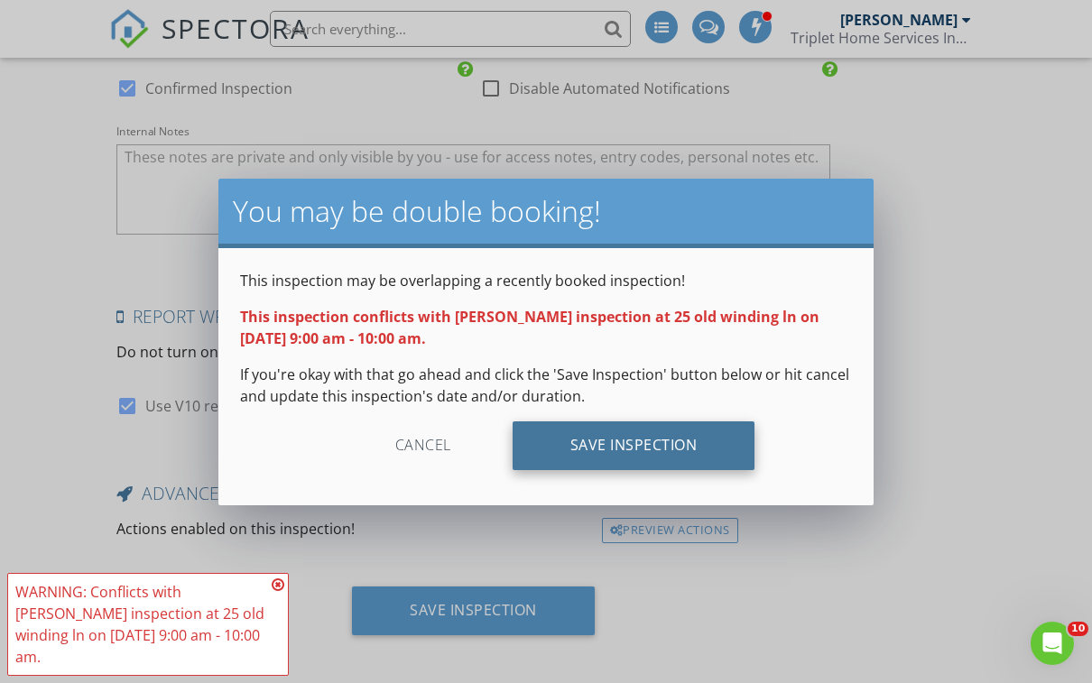
click at [667, 439] on div "Save Inspection" at bounding box center [634, 445] width 243 height 49
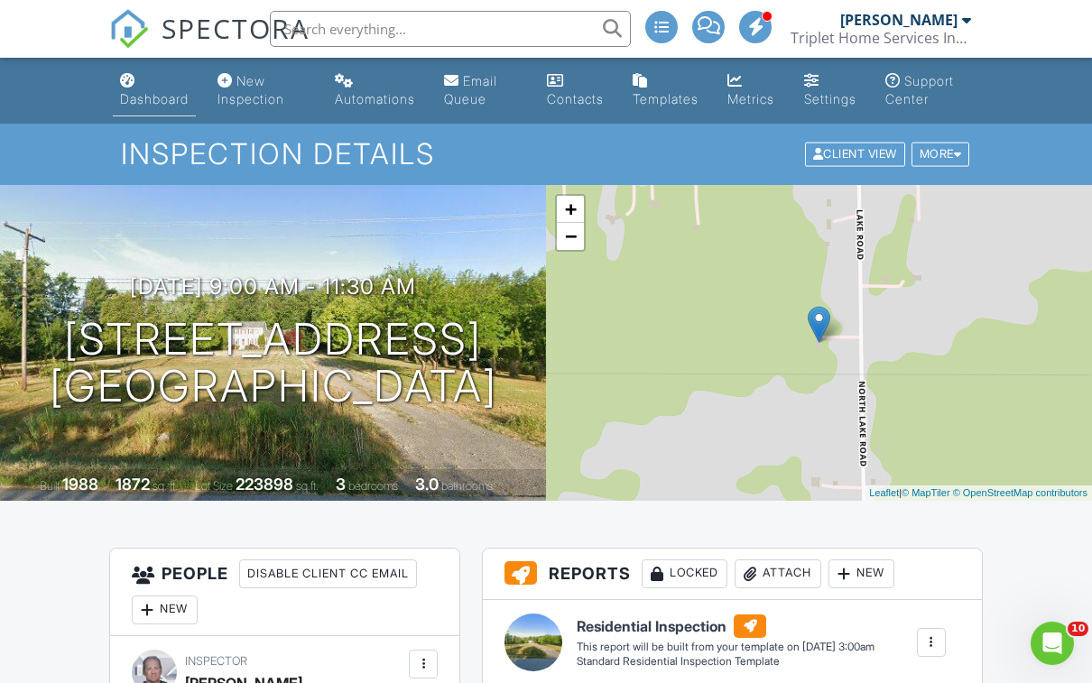
click at [154, 102] on div "Dashboard" at bounding box center [154, 98] width 69 height 15
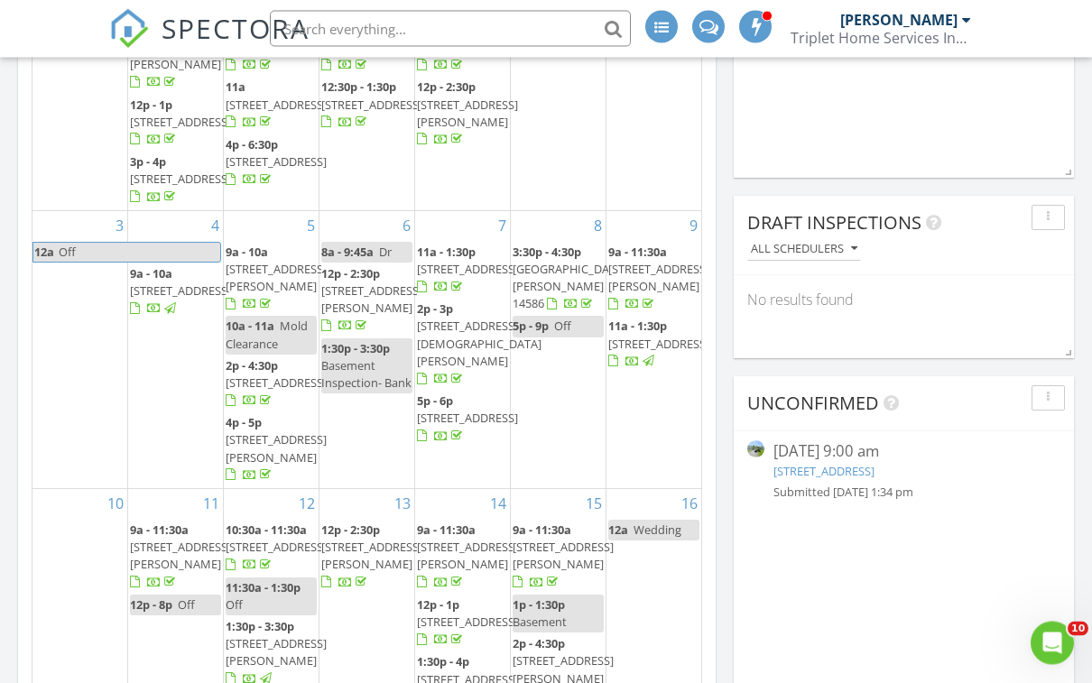
scroll to position [1022, 0]
click at [874, 474] on link "[STREET_ADDRESS]" at bounding box center [823, 471] width 101 height 16
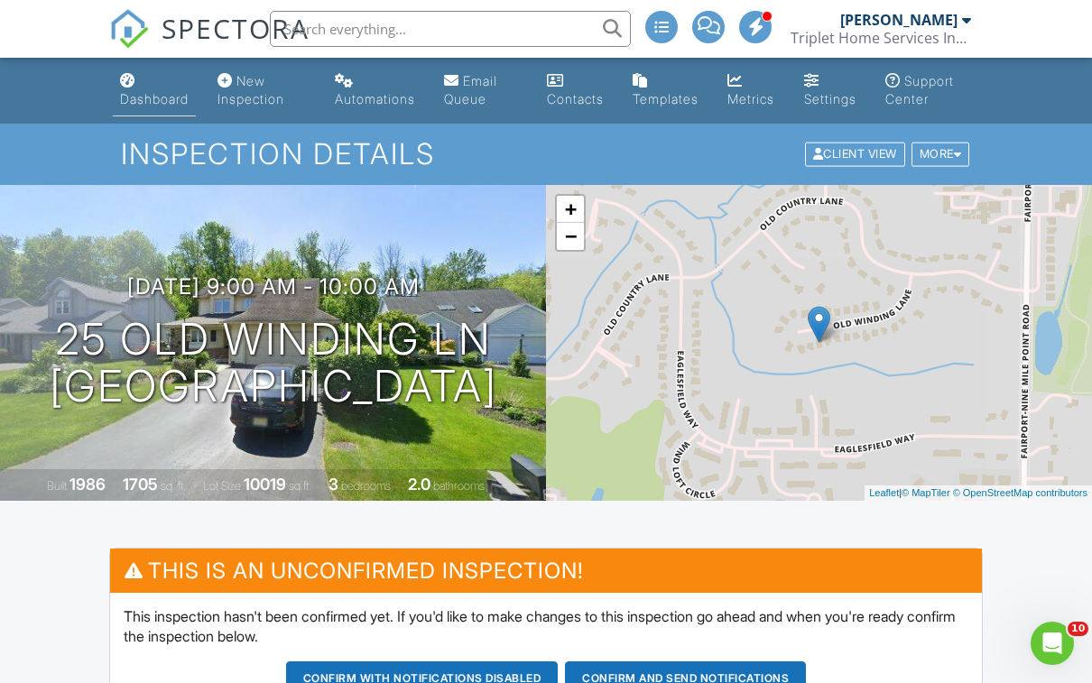
click at [156, 91] on div "Dashboard" at bounding box center [154, 98] width 69 height 15
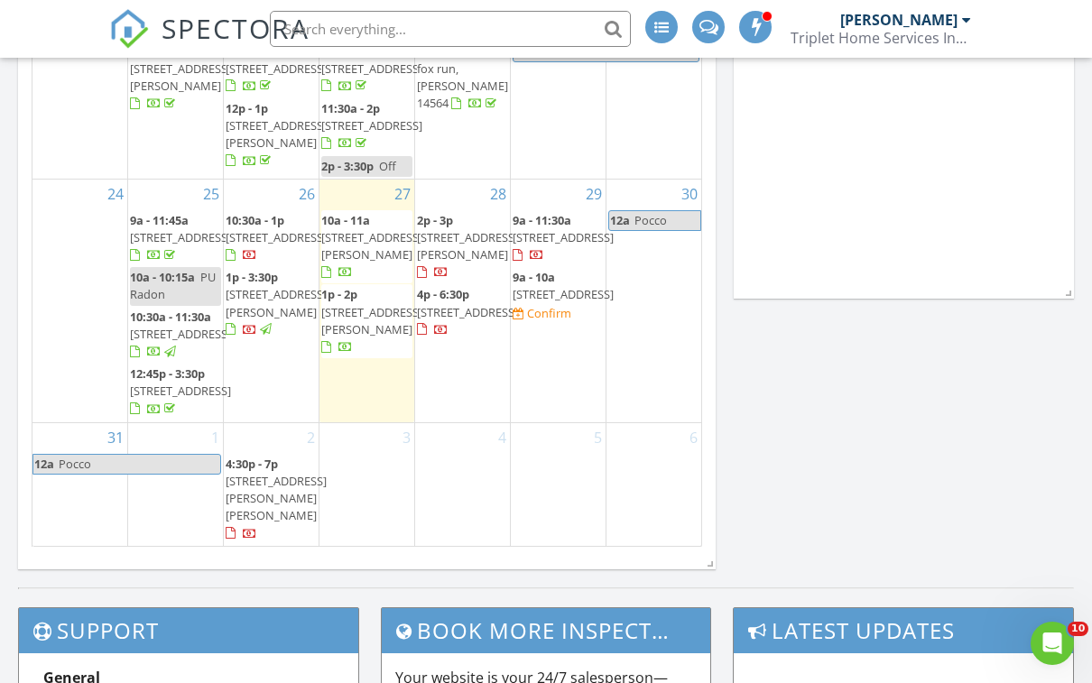
scroll to position [346, 0]
